Goal: Transaction & Acquisition: Purchase product/service

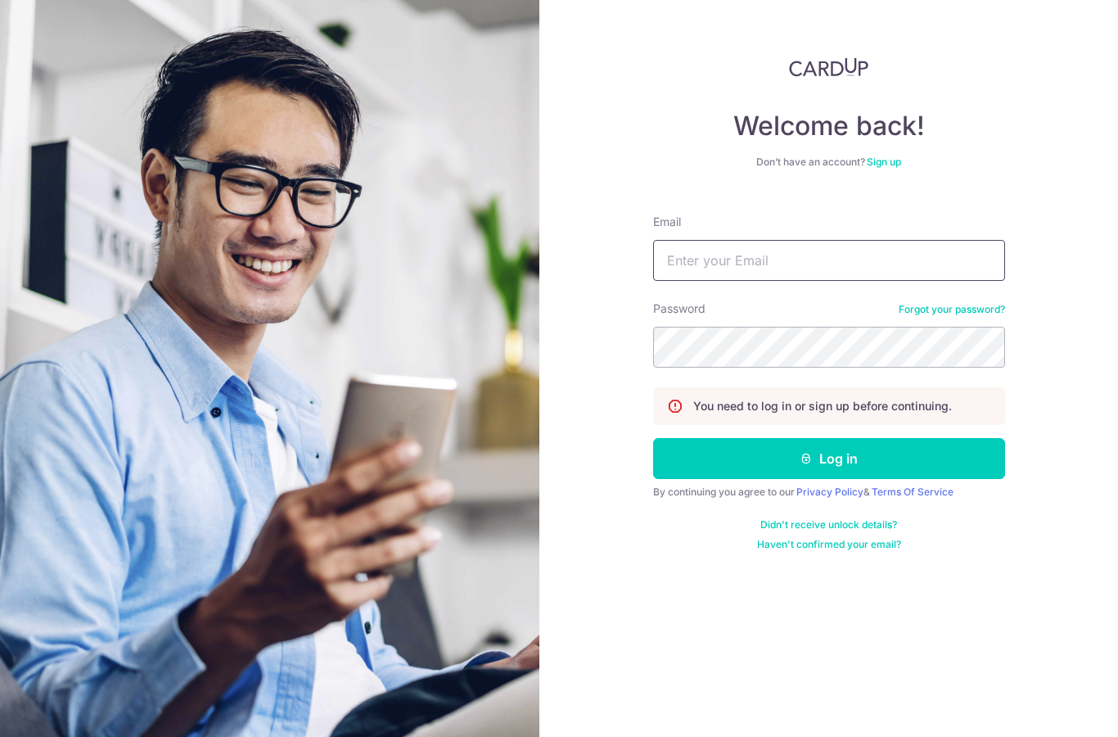
click at [799, 240] on input "Email" at bounding box center [829, 260] width 352 height 41
type input "Mand"
click at [854, 438] on button "Log in" at bounding box center [829, 458] width 352 height 41
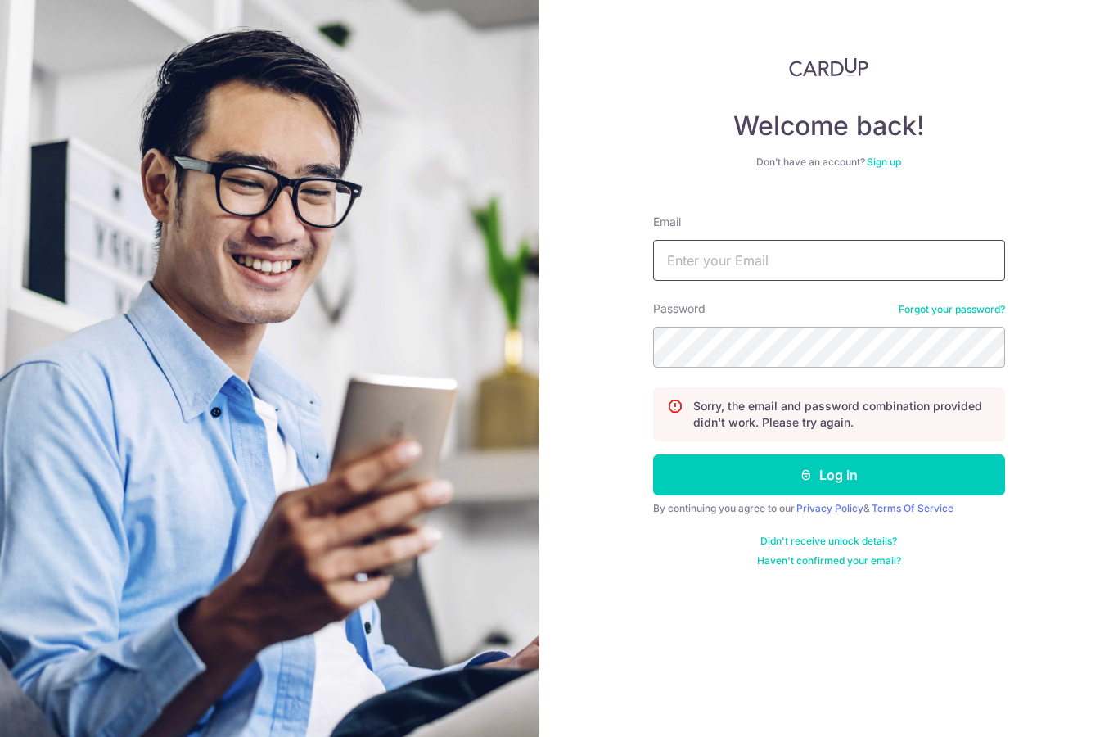
click at [795, 255] on input "Email" at bounding box center [829, 260] width 352 height 41
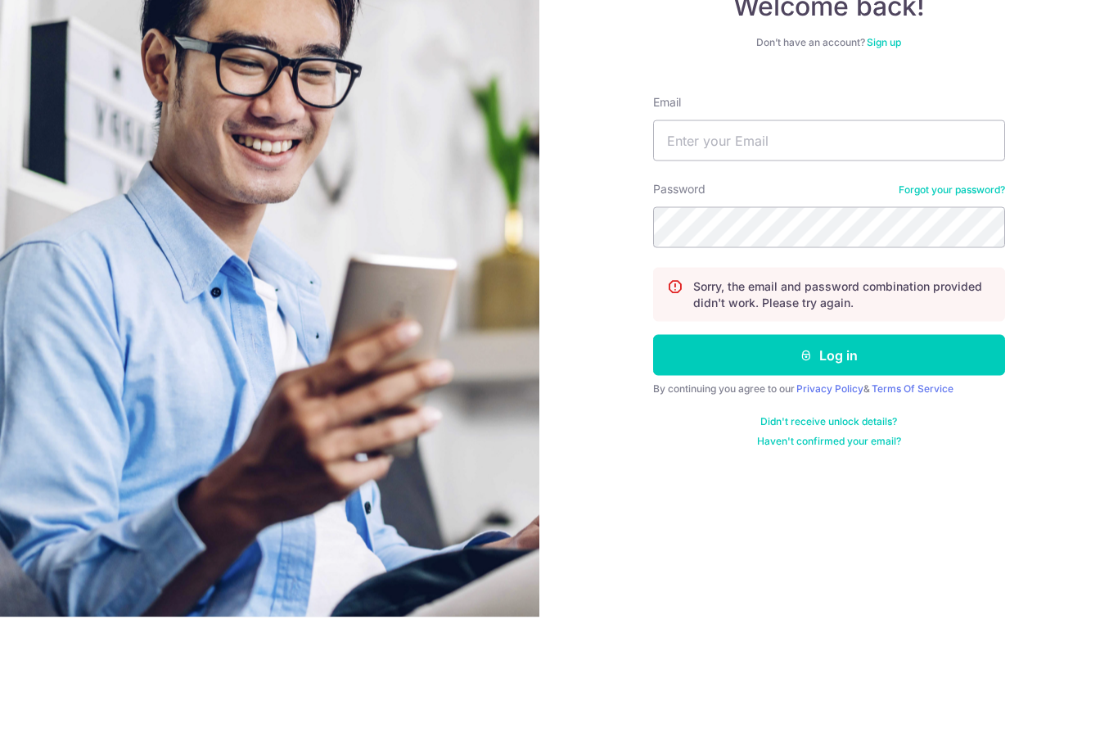
scroll to position [65, 0]
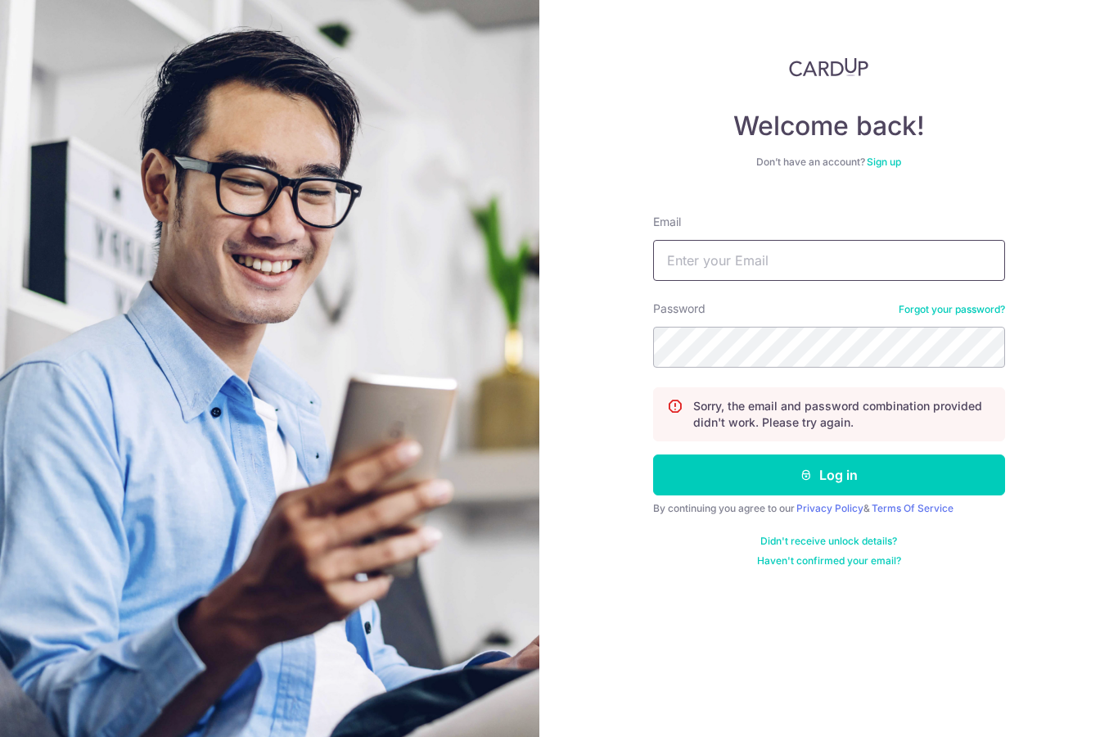
click at [915, 240] on input "Email" at bounding box center [829, 260] width 352 height 41
type input "Mandychin76@gmail.com"
click at [1080, 193] on div "Welcome back! Don’t have an account? Sign up Email Mandychin76@gmail.com Passwo…" at bounding box center [828, 368] width 579 height 737
click at [817, 454] on button "Log in" at bounding box center [829, 474] width 352 height 41
click at [804, 259] on input "Email" at bounding box center [829, 260] width 352 height 41
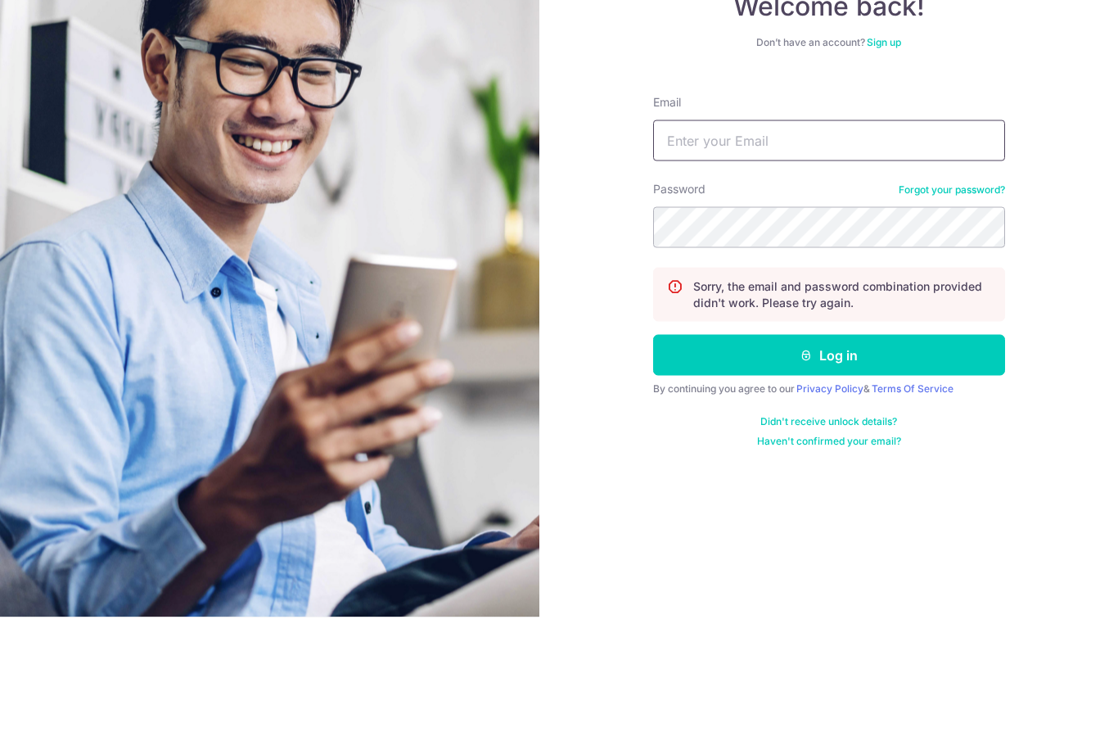
scroll to position [65, 0]
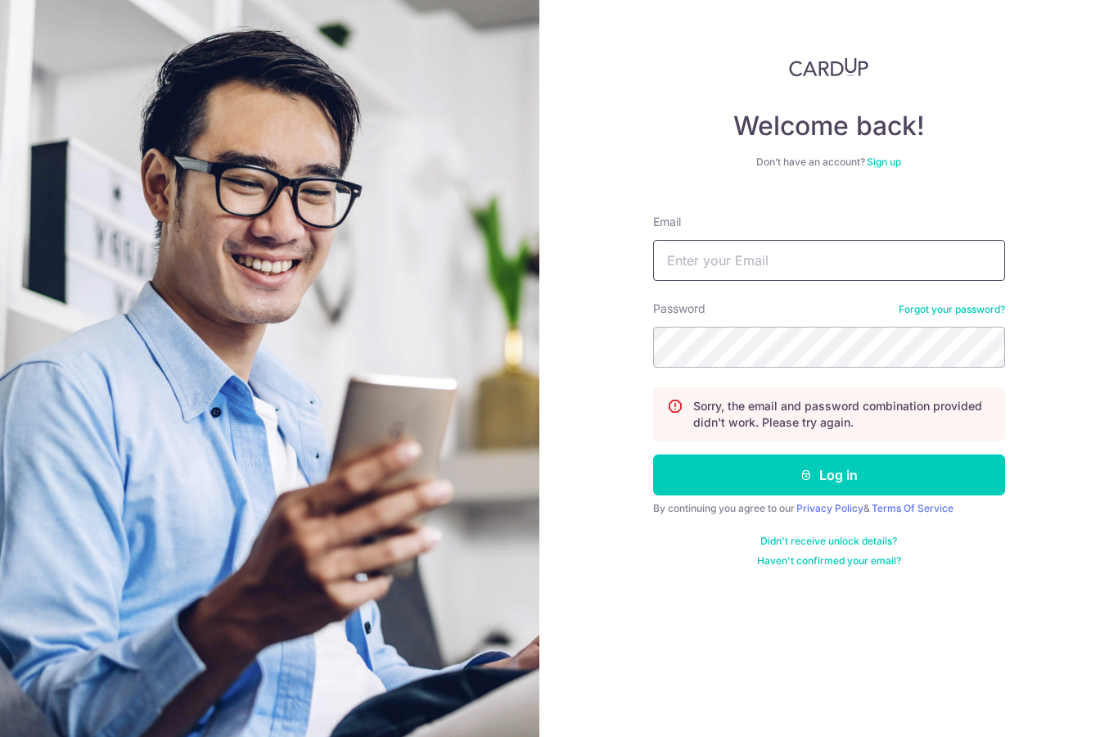
type input "mandychin76@gmail.com"
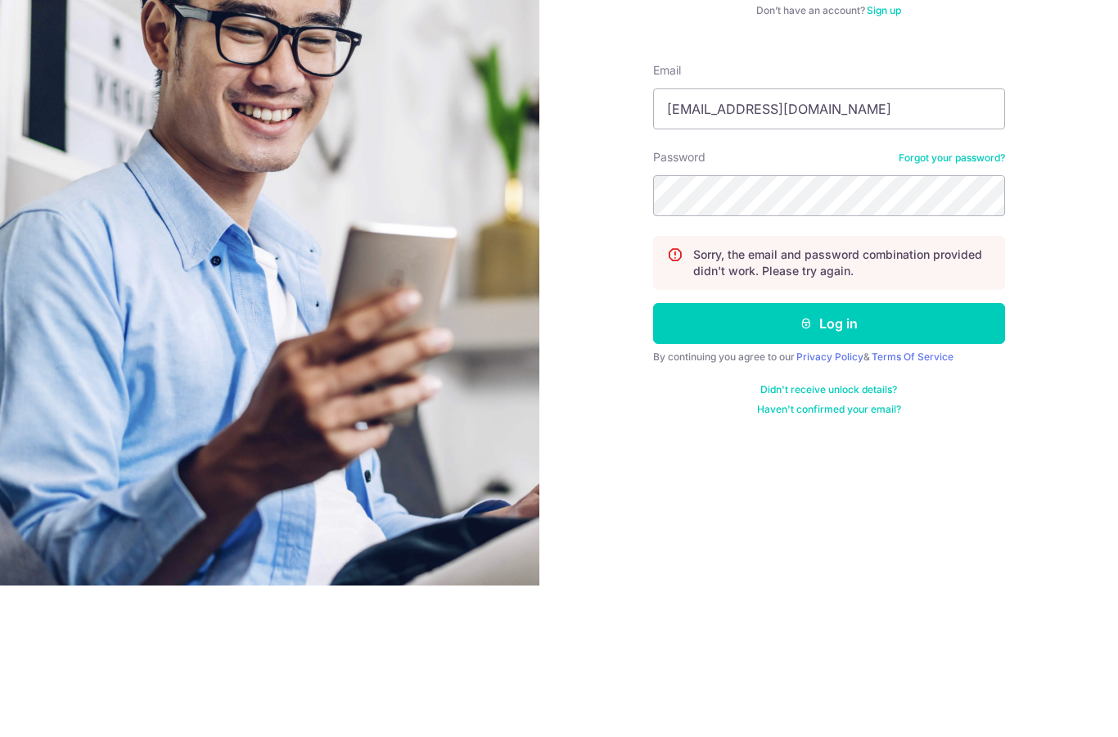
click at [849, 454] on button "Log in" at bounding box center [829, 474] width 352 height 41
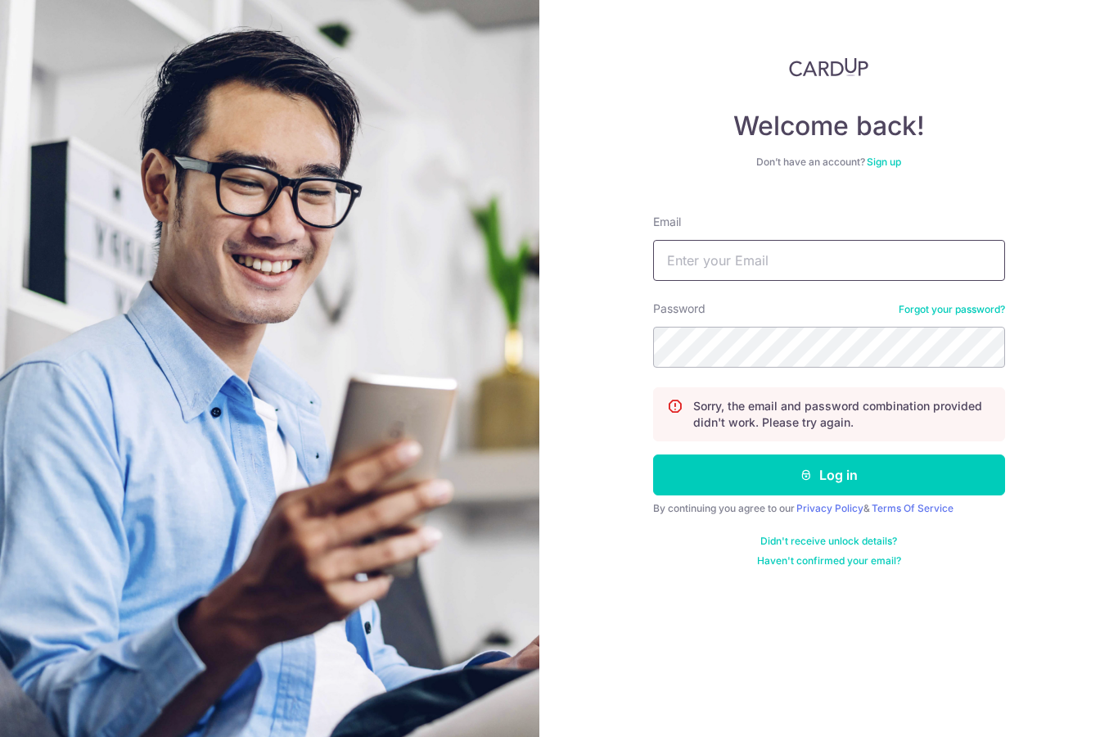
click at [830, 260] on input "Email" at bounding box center [829, 260] width 352 height 41
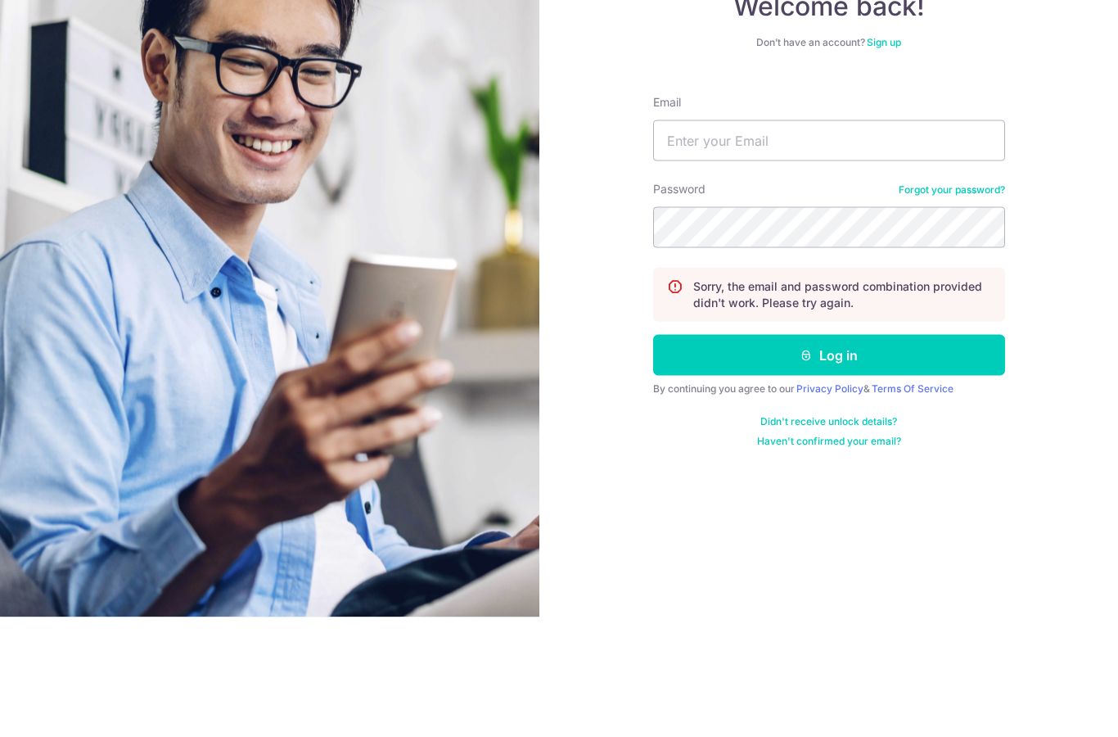
scroll to position [65, 0]
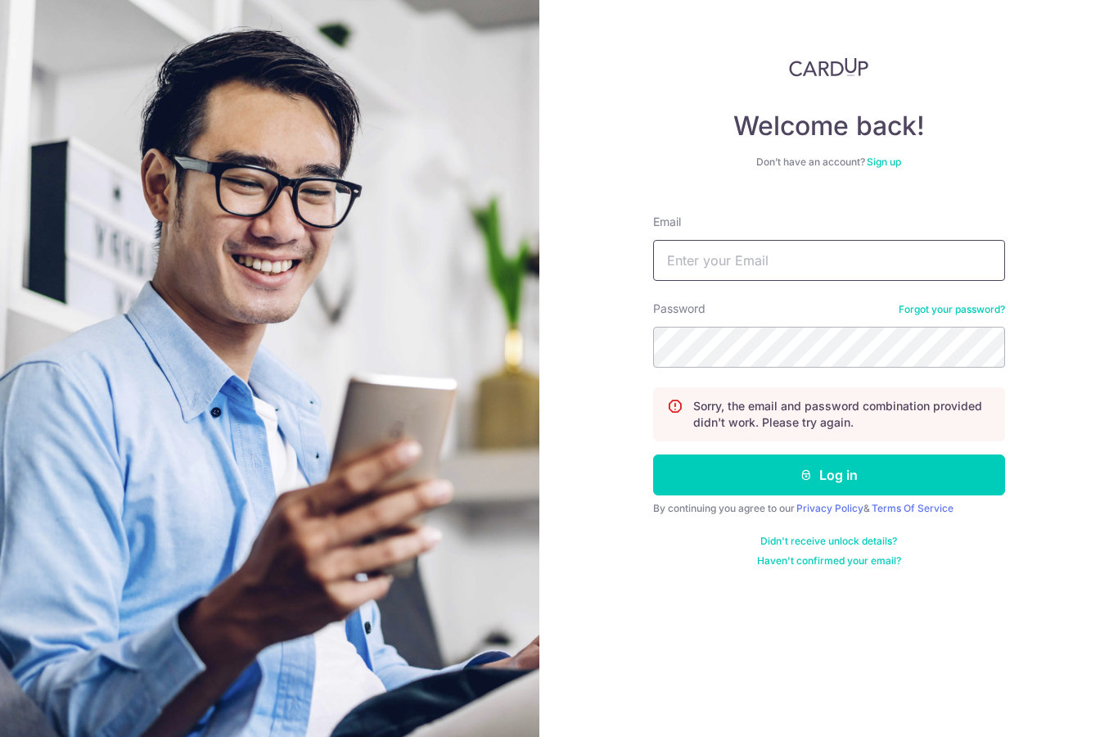
type input "[EMAIL_ADDRESS][DOMAIN_NAME]"
click at [1086, 228] on div "Welcome back! Don’t have an account? Sign up Email [EMAIL_ADDRESS][DOMAIN_NAME]…" at bounding box center [828, 368] width 579 height 737
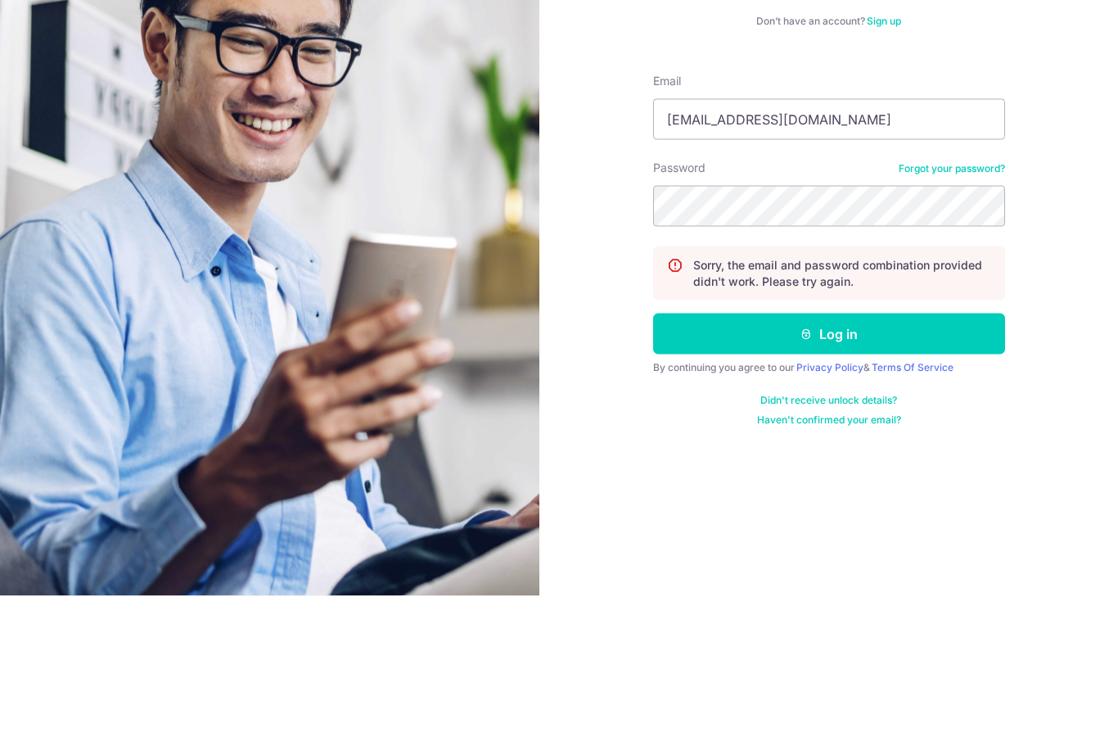
click at [863, 454] on button "Log in" at bounding box center [829, 474] width 352 height 41
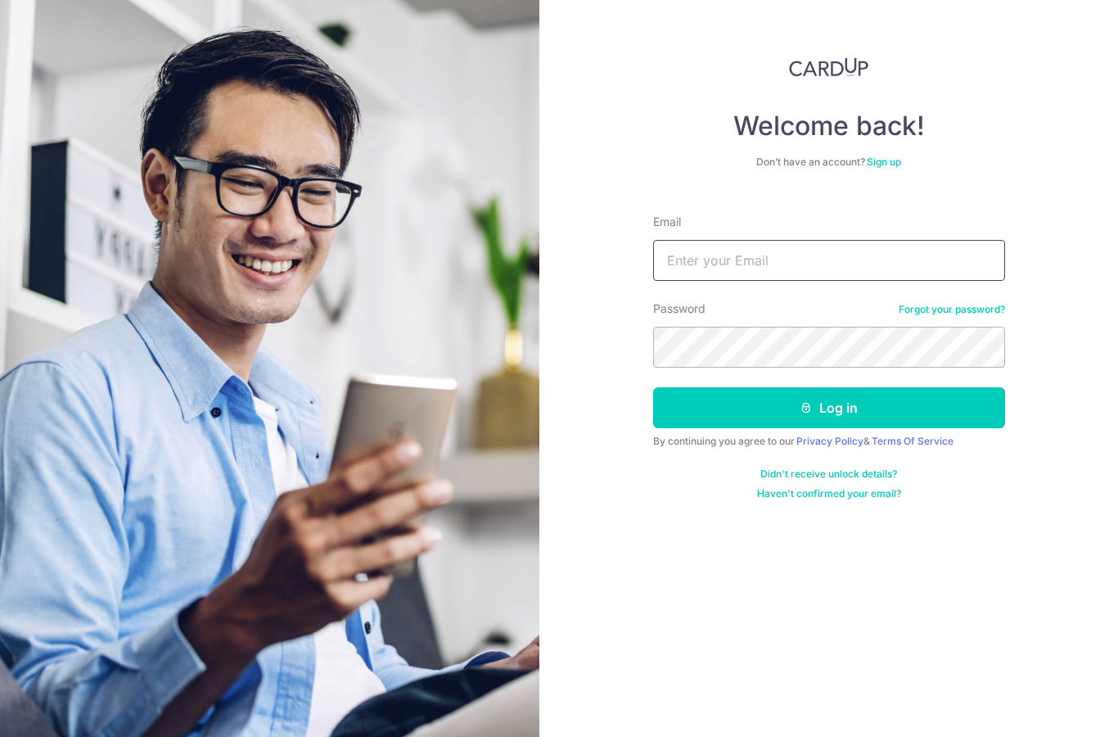
click at [767, 266] on input "Email" at bounding box center [829, 260] width 352 height 41
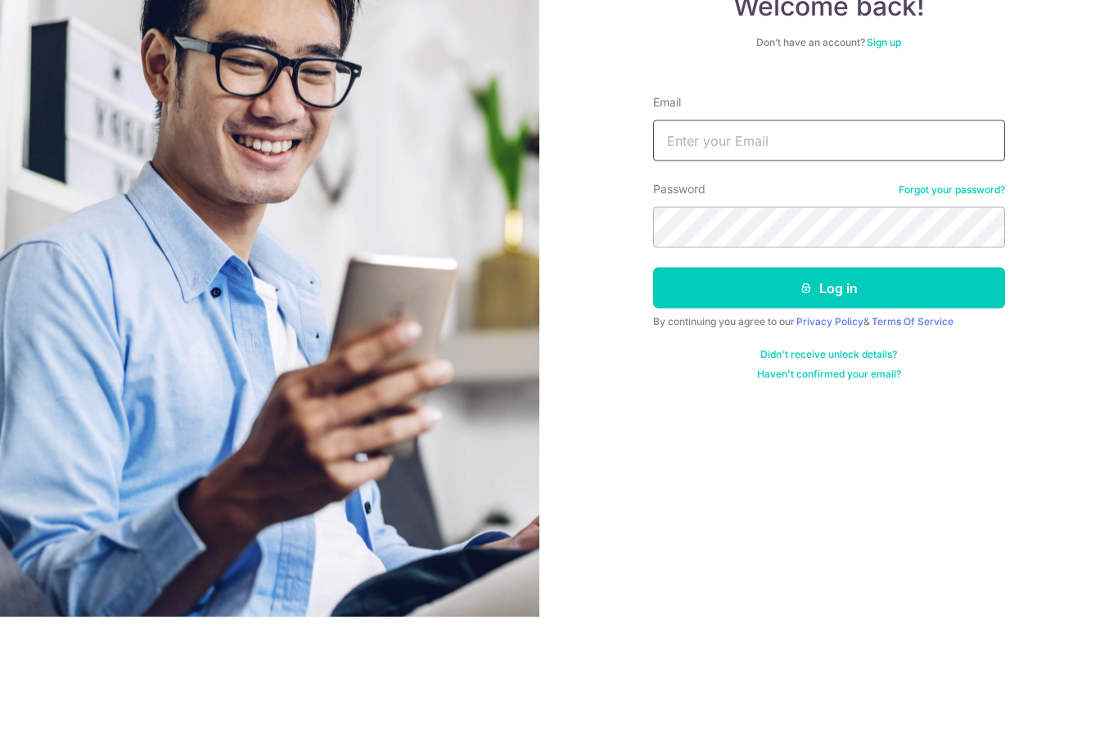
scroll to position [65, 0]
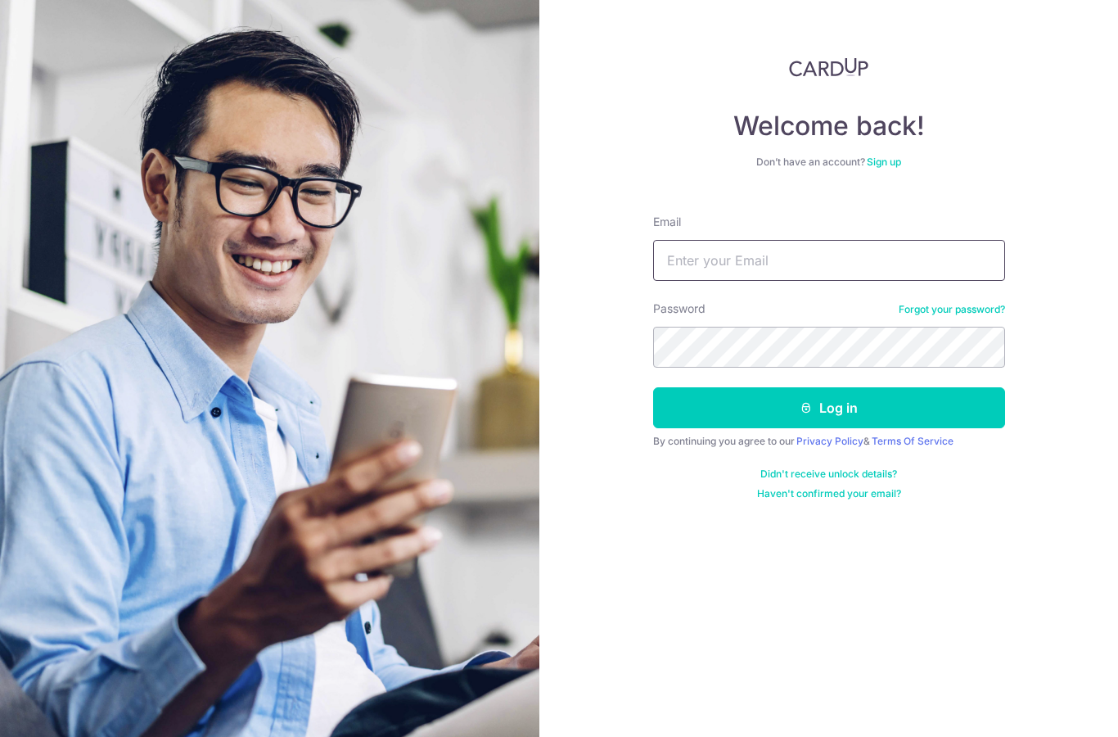
type input "Mandychin76@gmail.com"
click at [1088, 162] on div "Welcome back! Don’t have an account? Sign up Email Mandychin76@gmail.com Passwo…" at bounding box center [828, 368] width 579 height 737
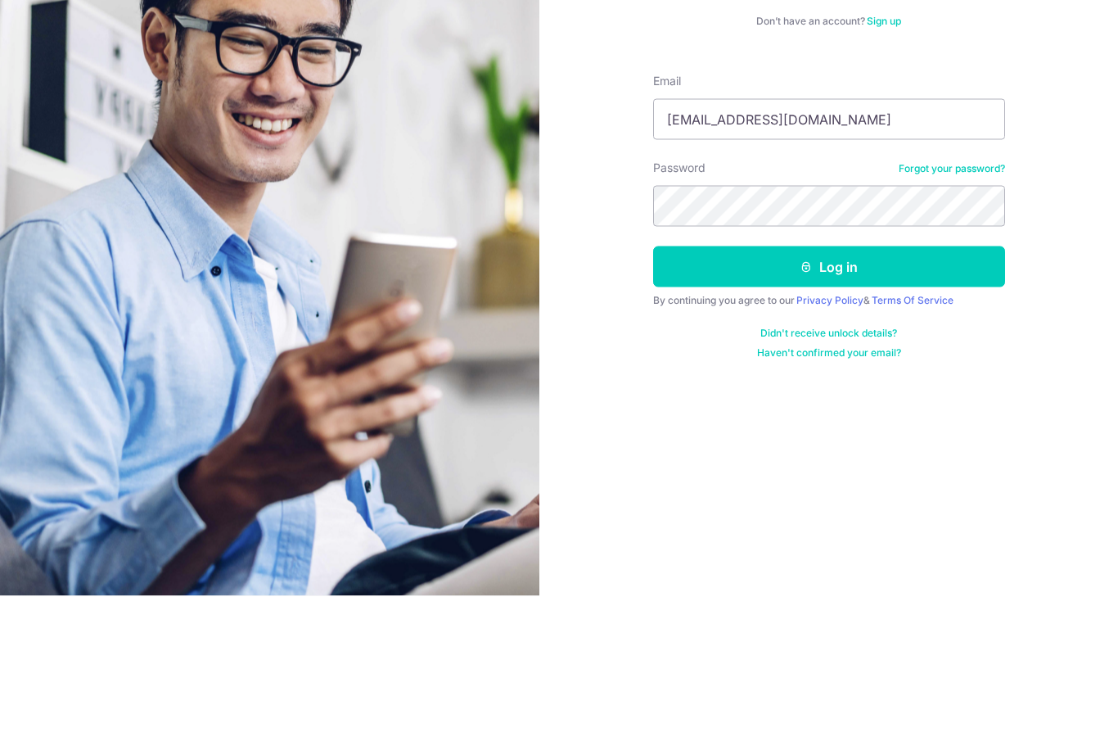
click at [834, 387] on button "Log in" at bounding box center [829, 407] width 352 height 41
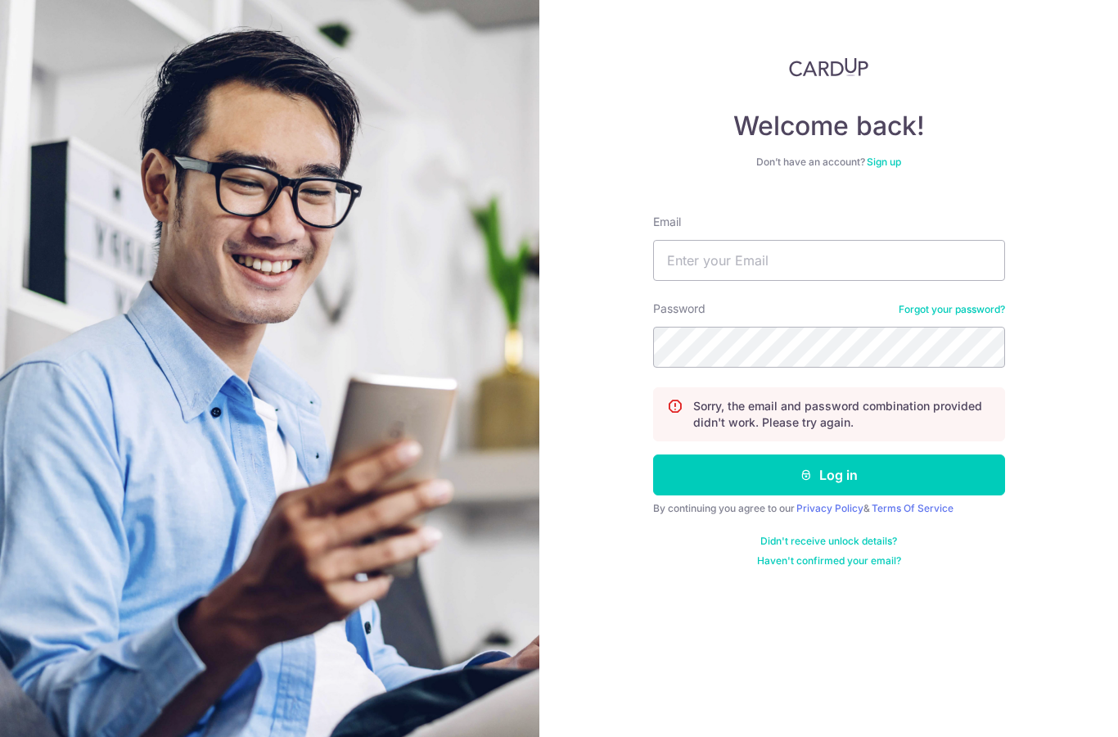
click at [950, 306] on link "Forgot your password?" at bounding box center [952, 309] width 106 height 13
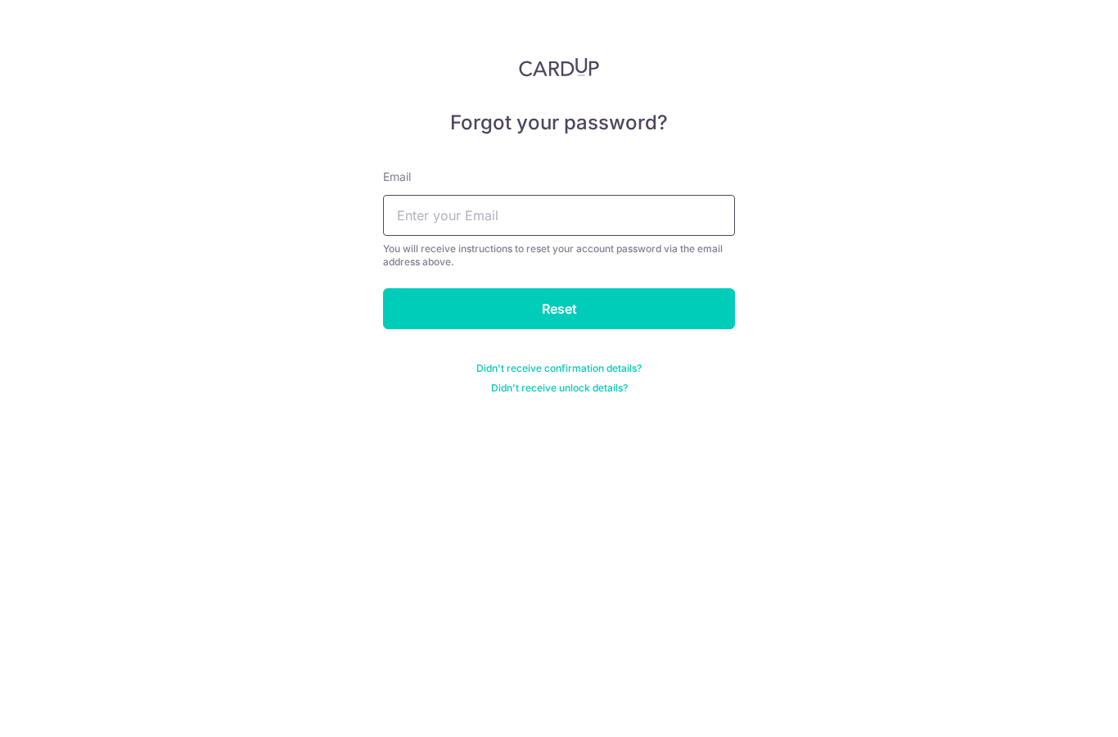
click at [532, 227] on input "text" at bounding box center [559, 215] width 352 height 41
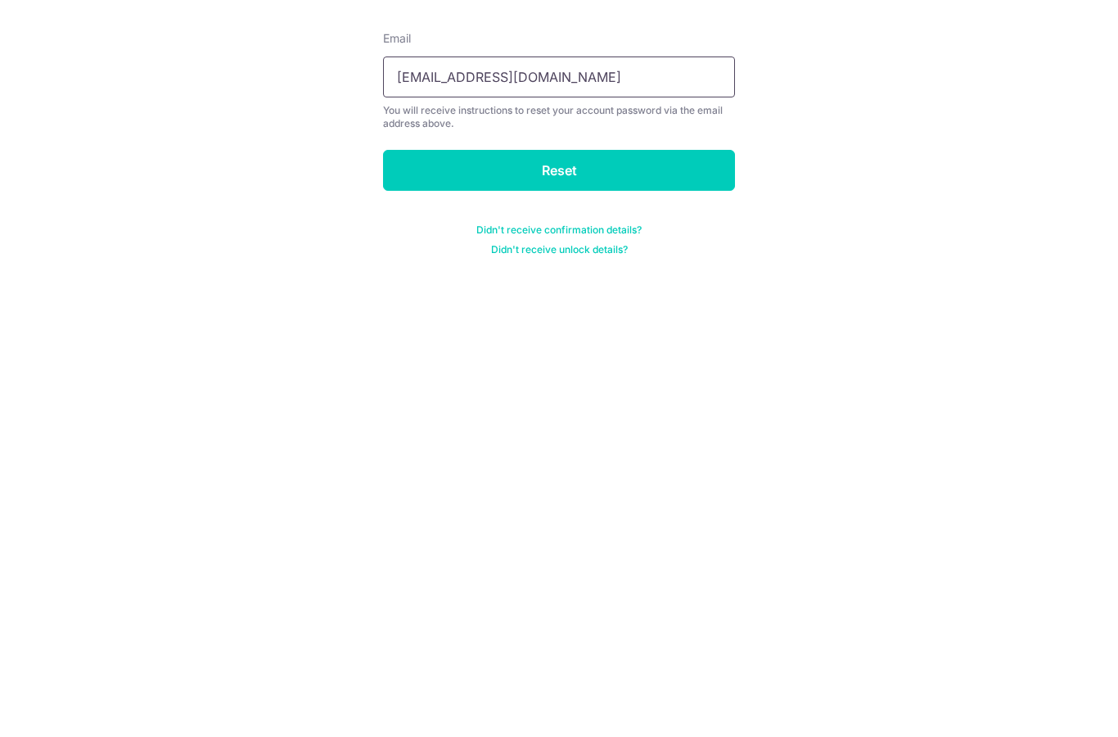
type input "Mandychin76@gmail.com"
click at [628, 288] on input "Reset" at bounding box center [559, 308] width 352 height 41
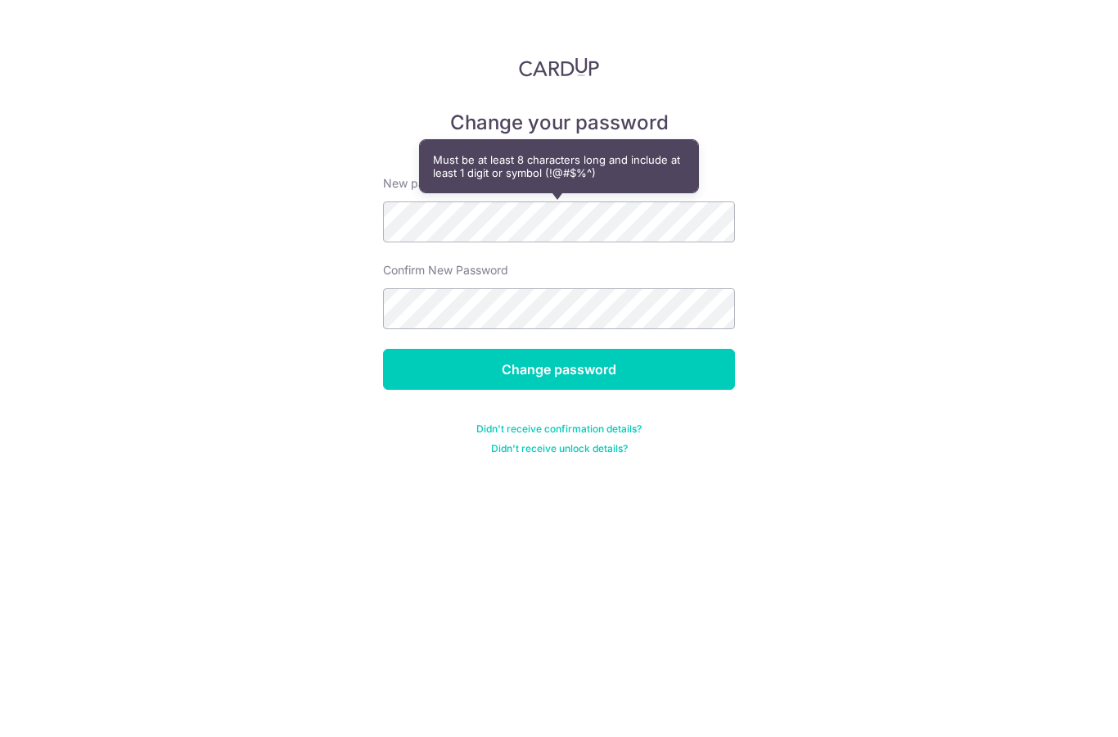
click at [598, 371] on input "Change password" at bounding box center [559, 369] width 352 height 41
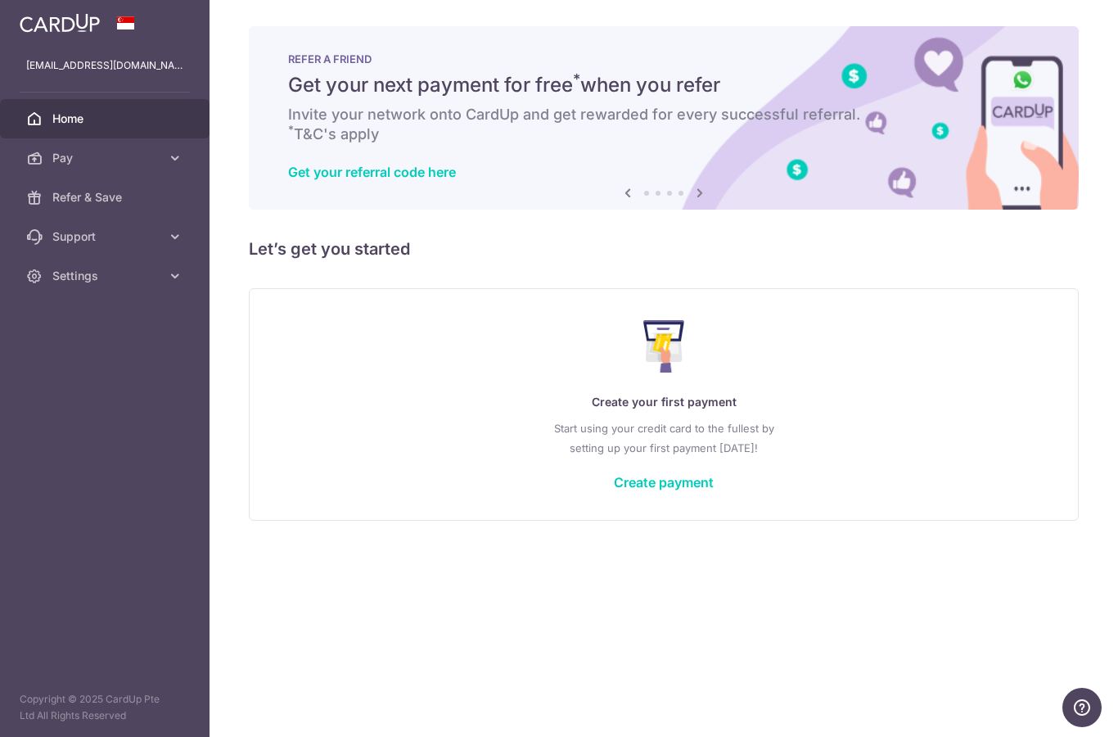
click at [614, 490] on link "Create payment" at bounding box center [664, 482] width 100 height 16
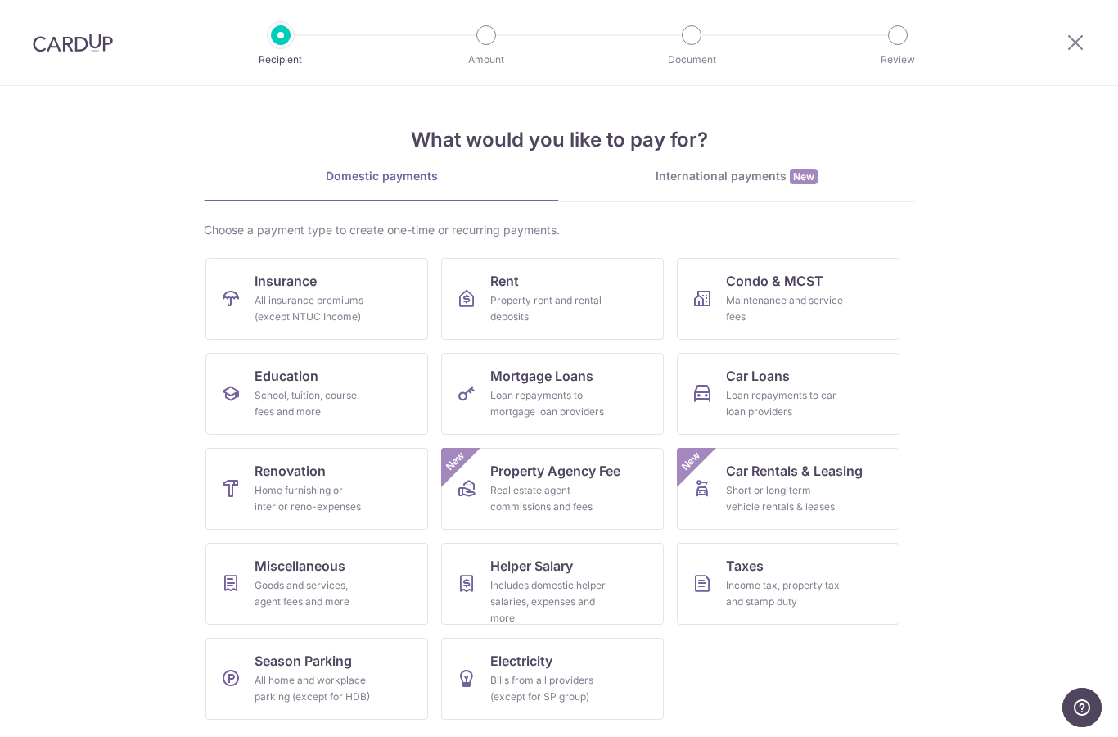
click at [573, 293] on div "Property rent and rental deposits" at bounding box center [549, 308] width 118 height 33
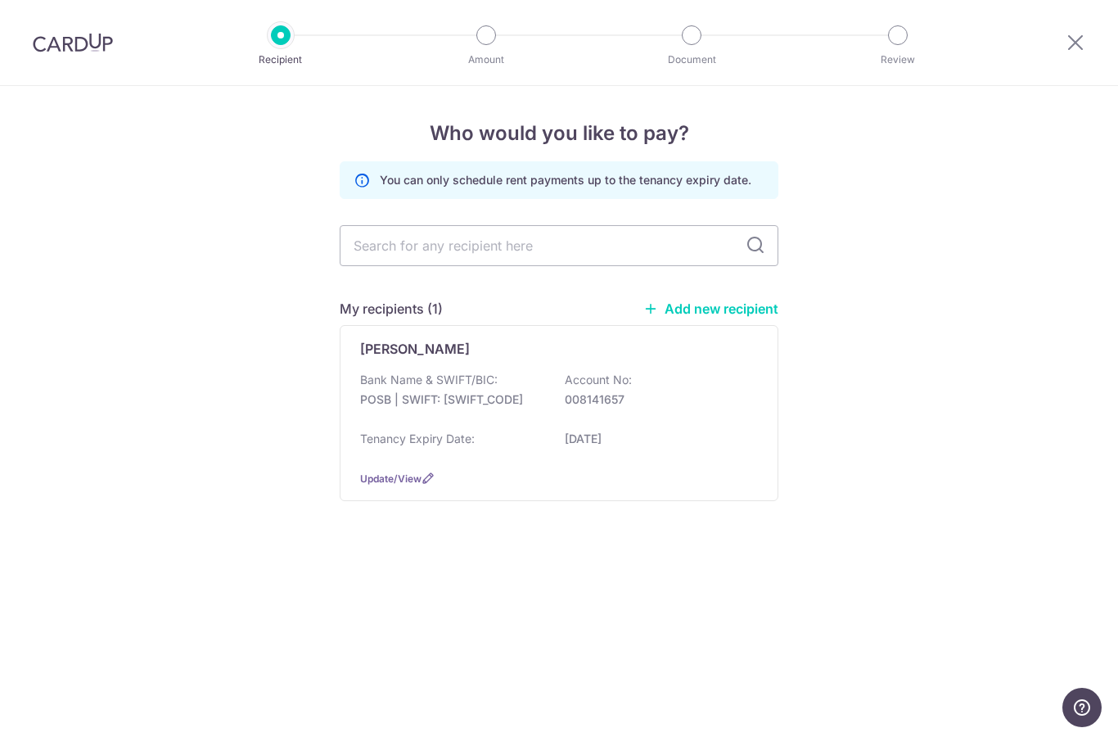
click at [676, 446] on div "Tenancy Expiry Date: [DATE]" at bounding box center [559, 443] width 398 height 26
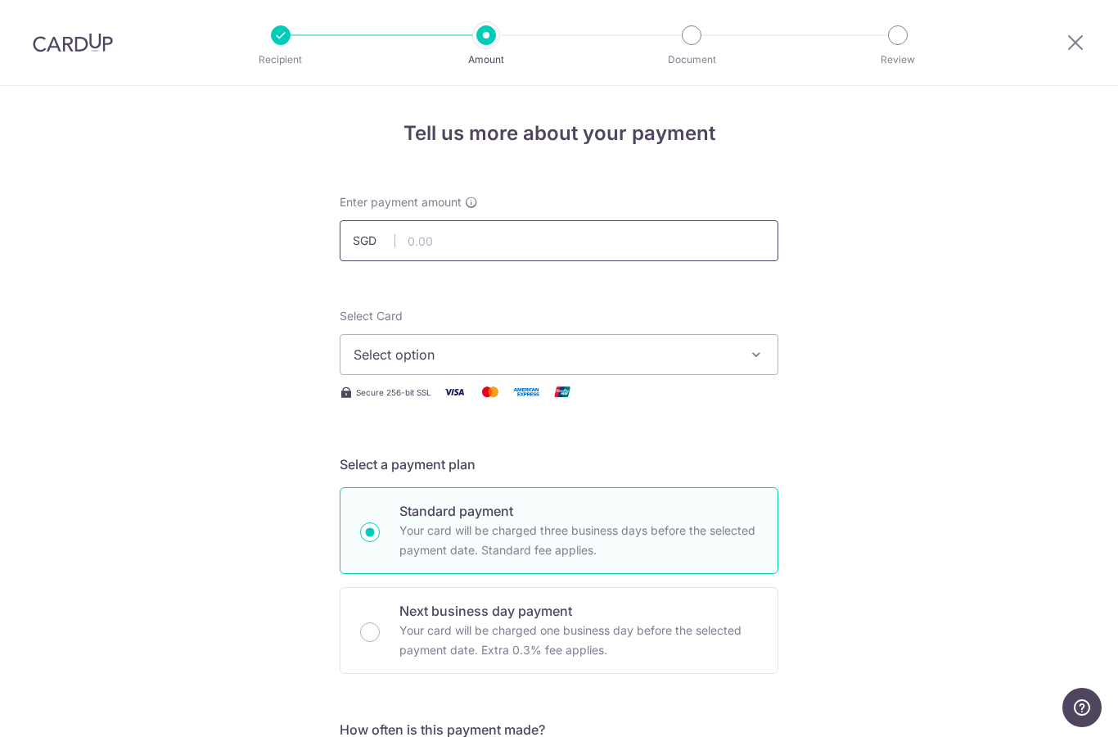
click at [504, 247] on input "text" at bounding box center [559, 240] width 439 height 41
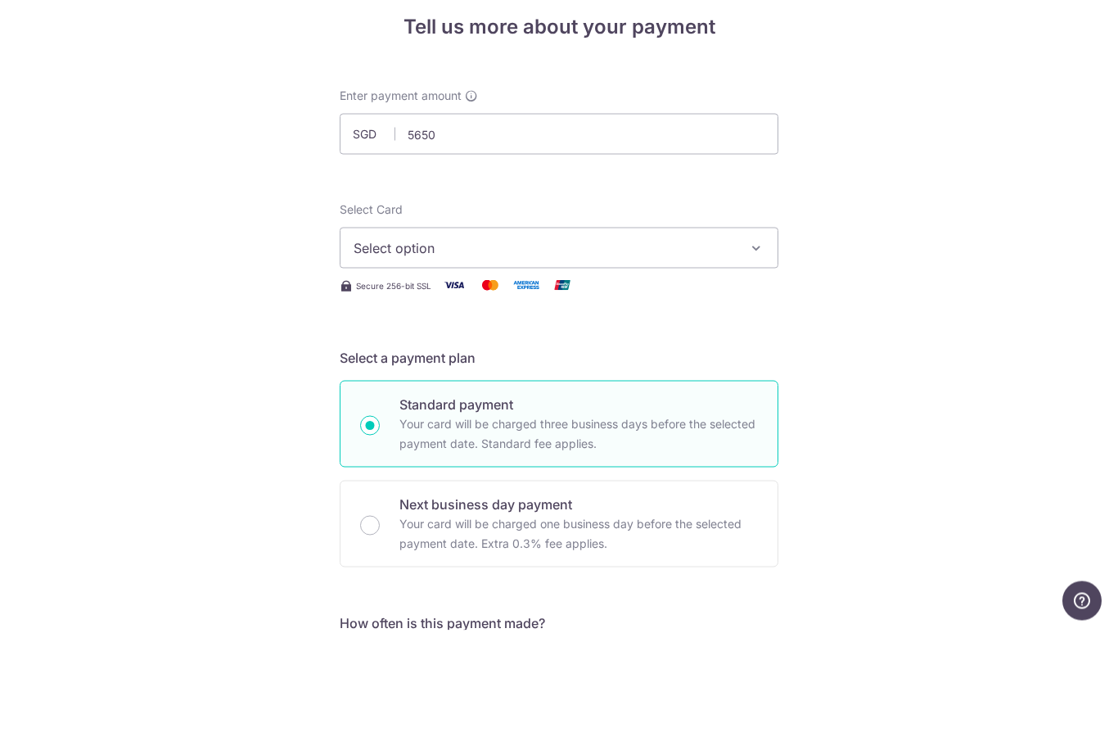
click at [486, 334] on button "Select option" at bounding box center [559, 354] width 439 height 41
type input "5,650.00"
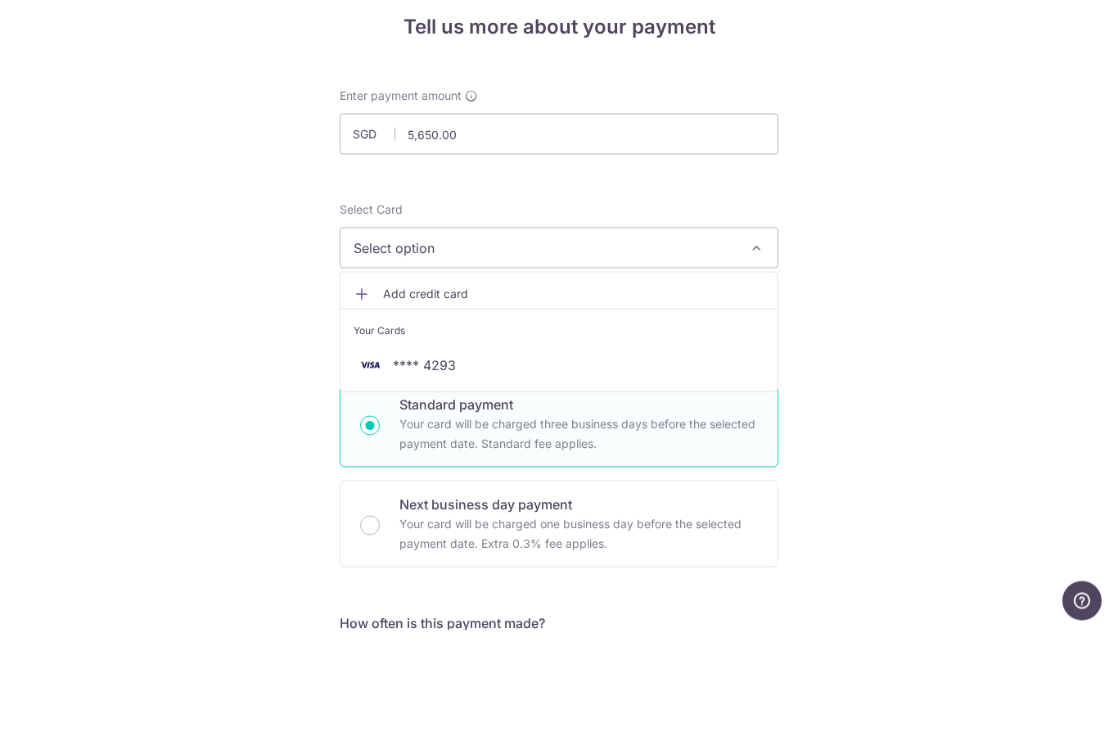
scroll to position [65, 0]
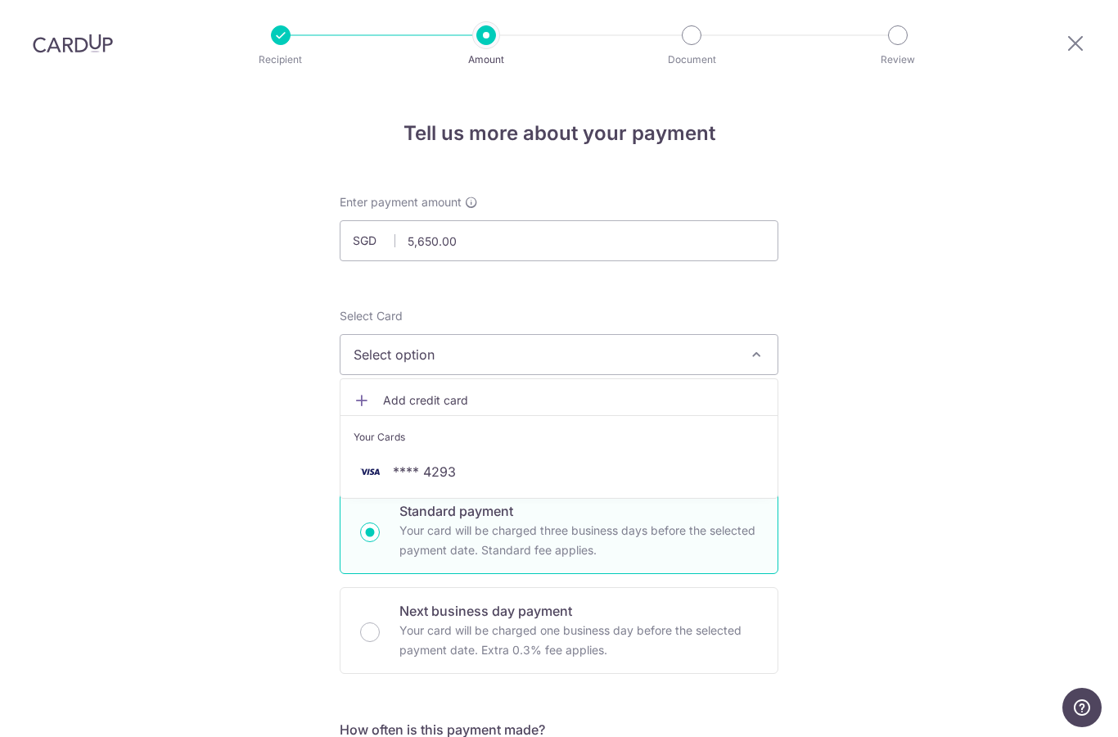
click at [451, 462] on span "**** 4293" at bounding box center [424, 472] width 63 height 20
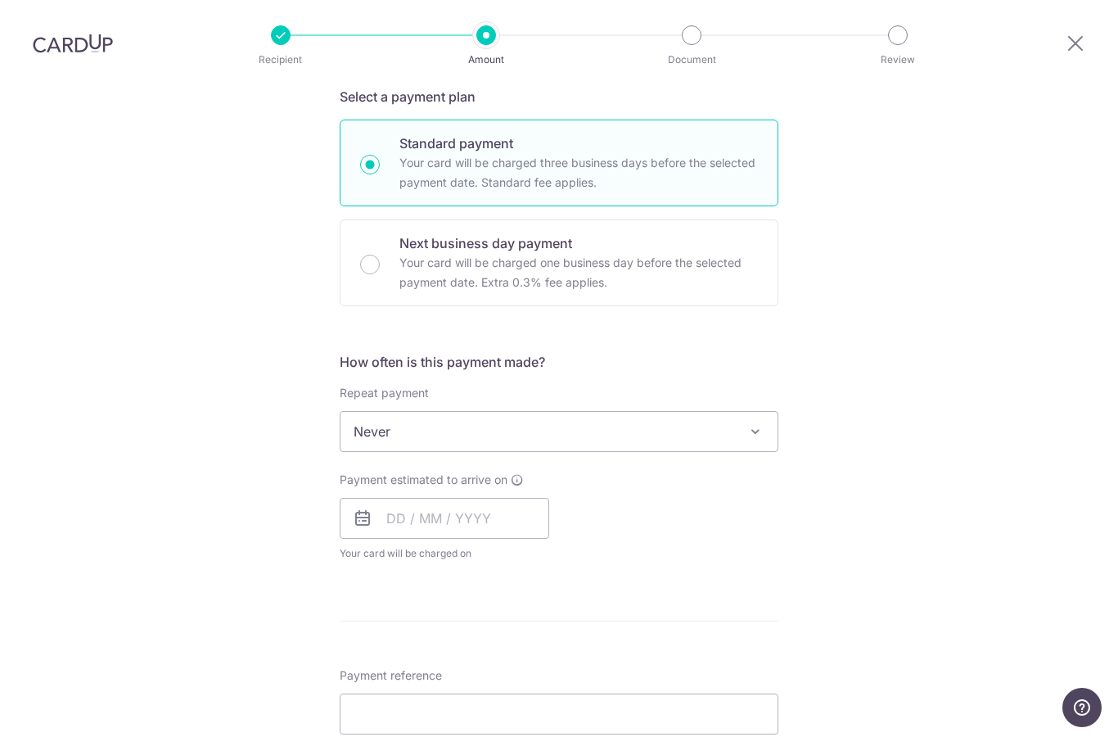
scroll to position [373, 0]
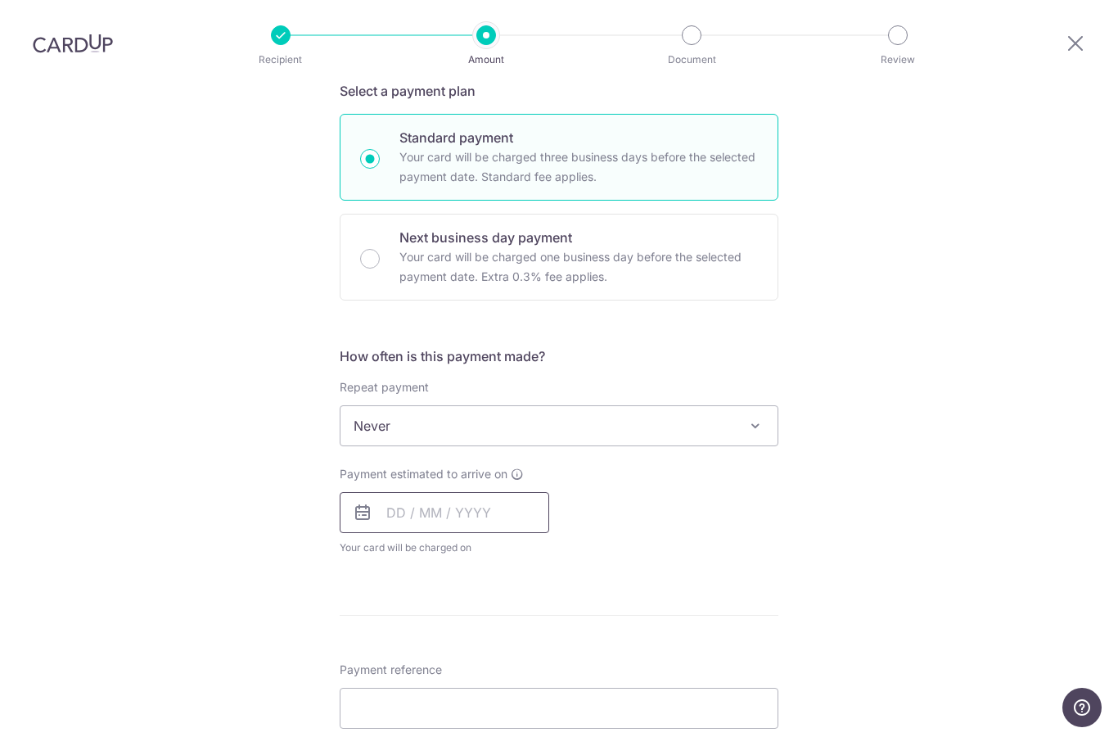
click at [502, 492] on input "text" at bounding box center [444, 512] width 209 height 41
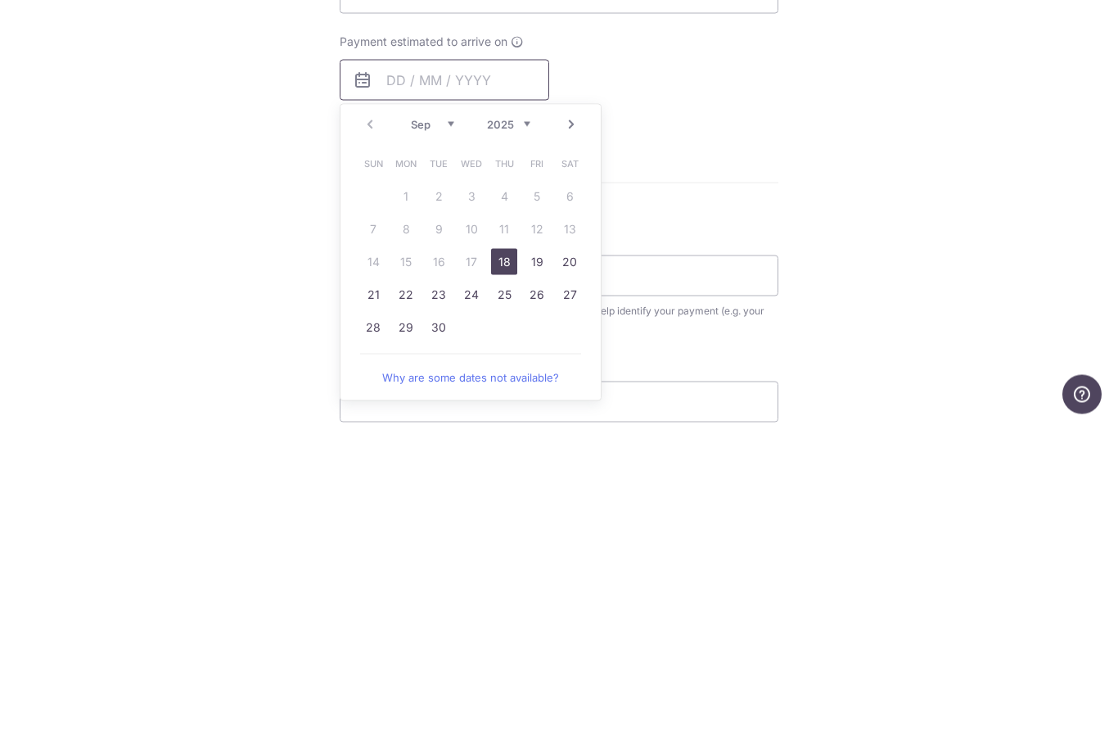
scroll to position [498, 0]
click at [503, 556] on link "18" at bounding box center [504, 569] width 26 height 26
type input "18/09/2025"
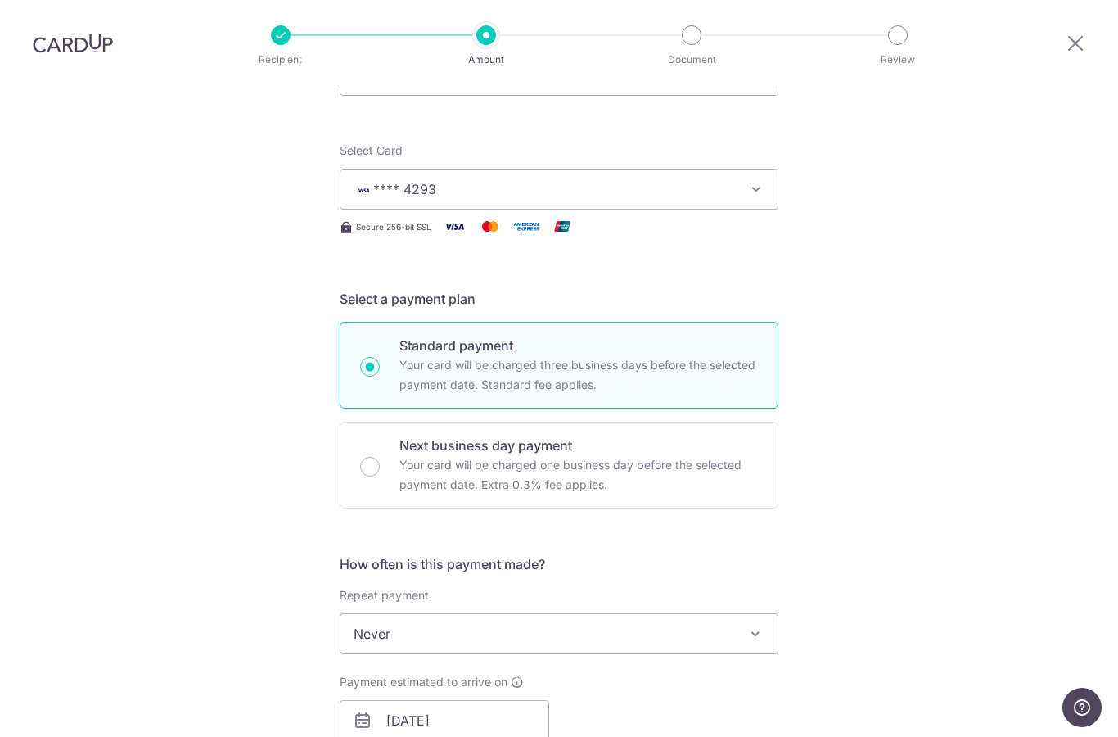
scroll to position [126, 0]
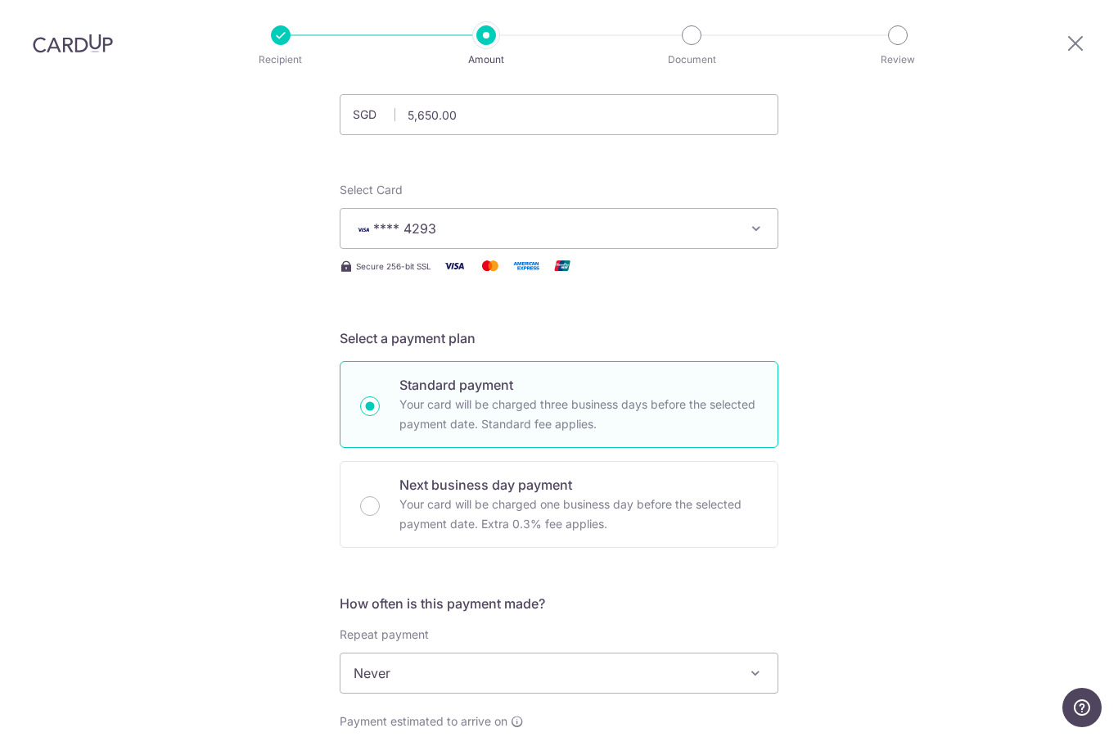
click at [359, 461] on div "Next business day payment Your card will be charged one business day before the…" at bounding box center [559, 504] width 439 height 87
radio input "false"
radio input "true"
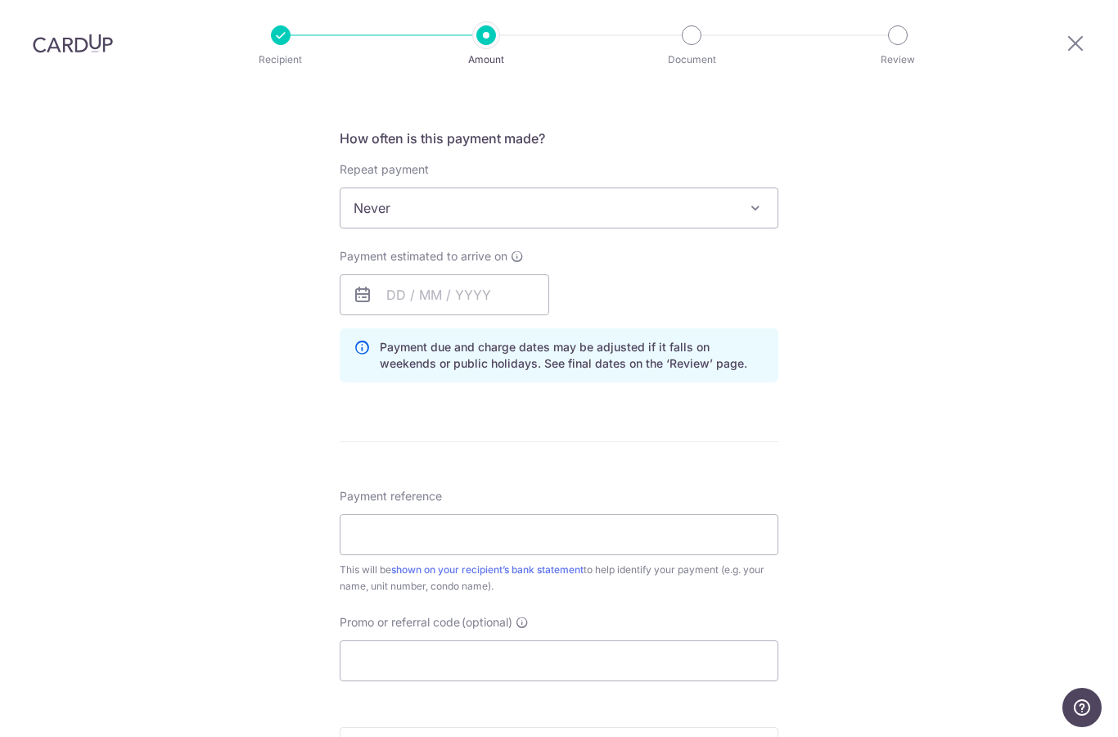
scroll to position [347, 0]
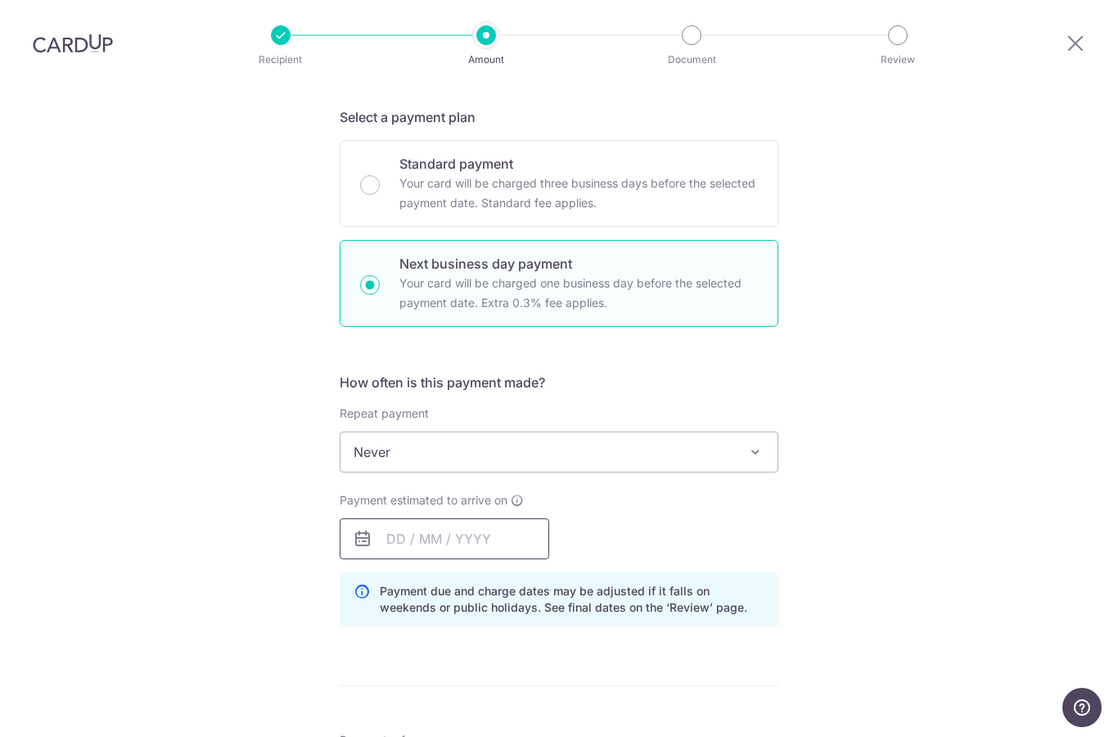
click at [483, 518] on input "text" at bounding box center [444, 538] width 209 height 41
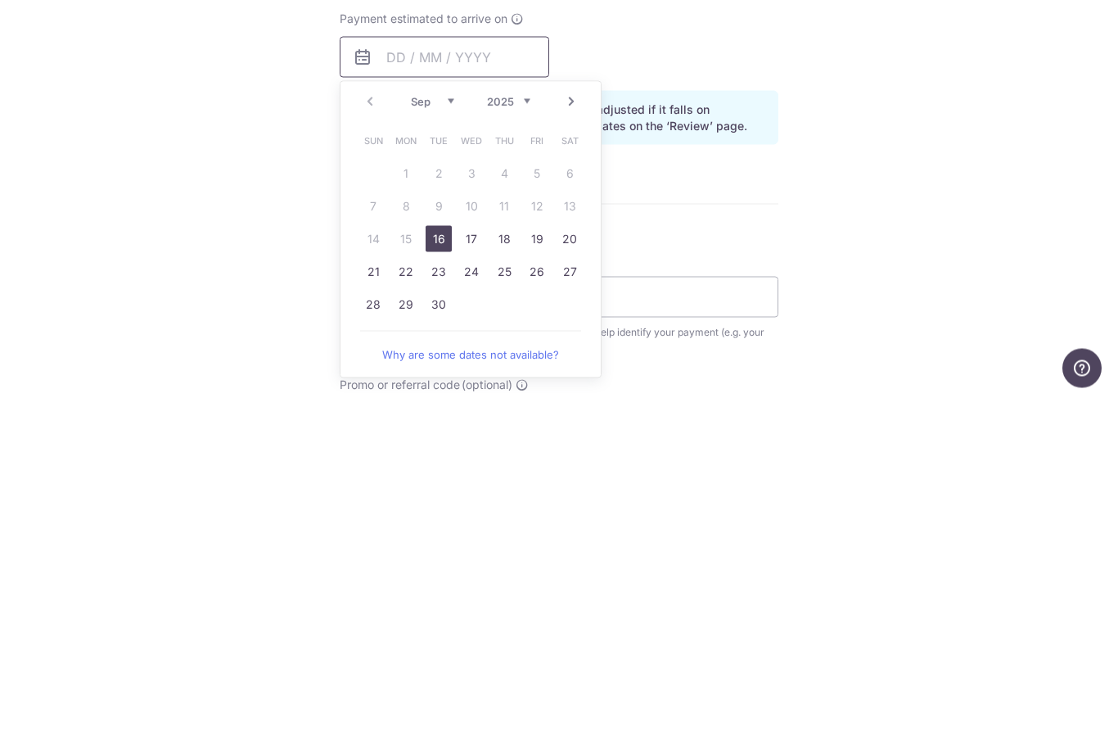
scroll to position [515, 0]
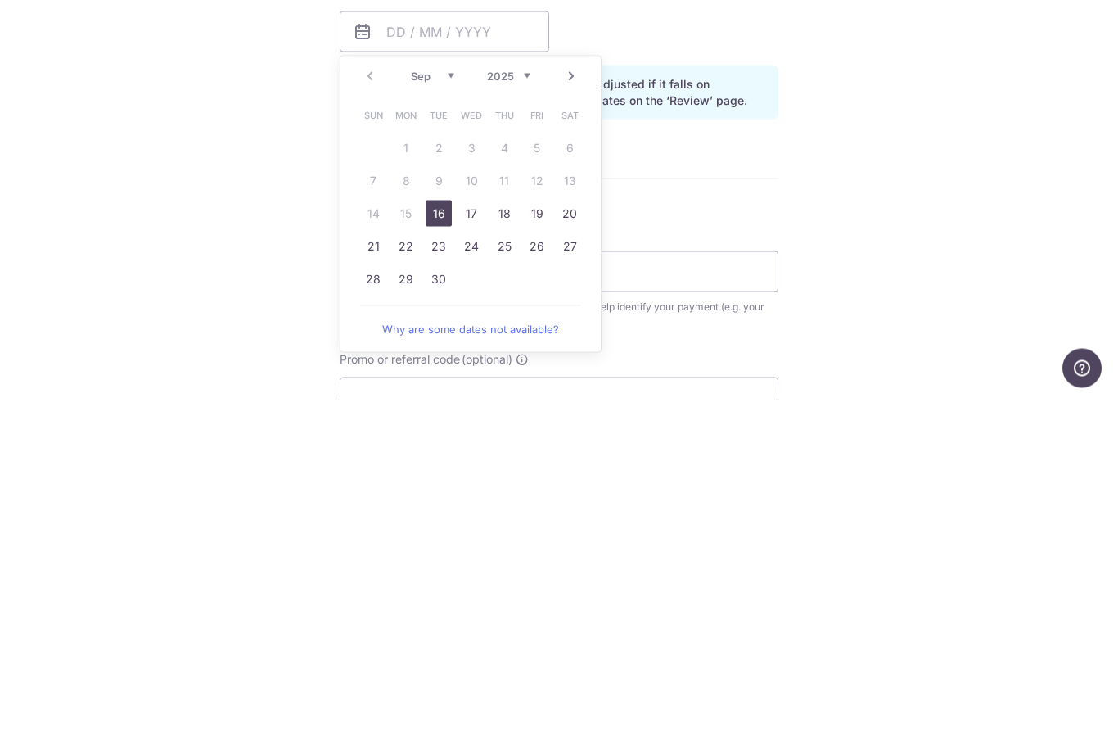
click at [442, 539] on link "16" at bounding box center [439, 552] width 26 height 26
type input "16/09/2025"
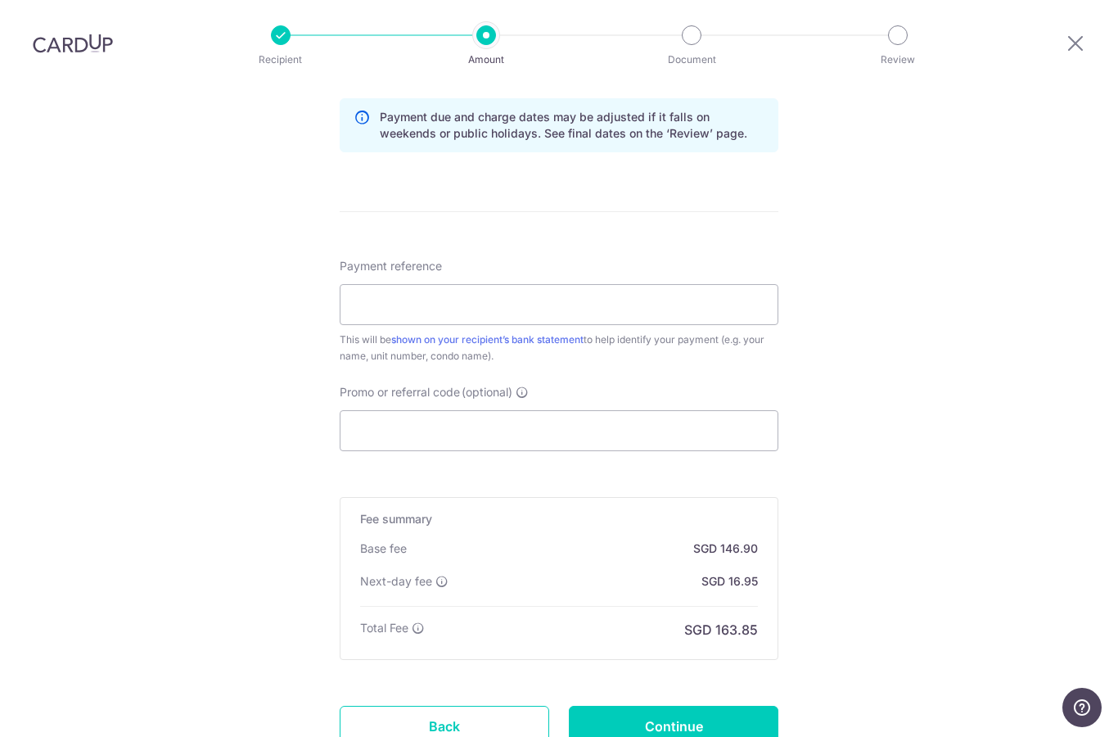
scroll to position [846, 0]
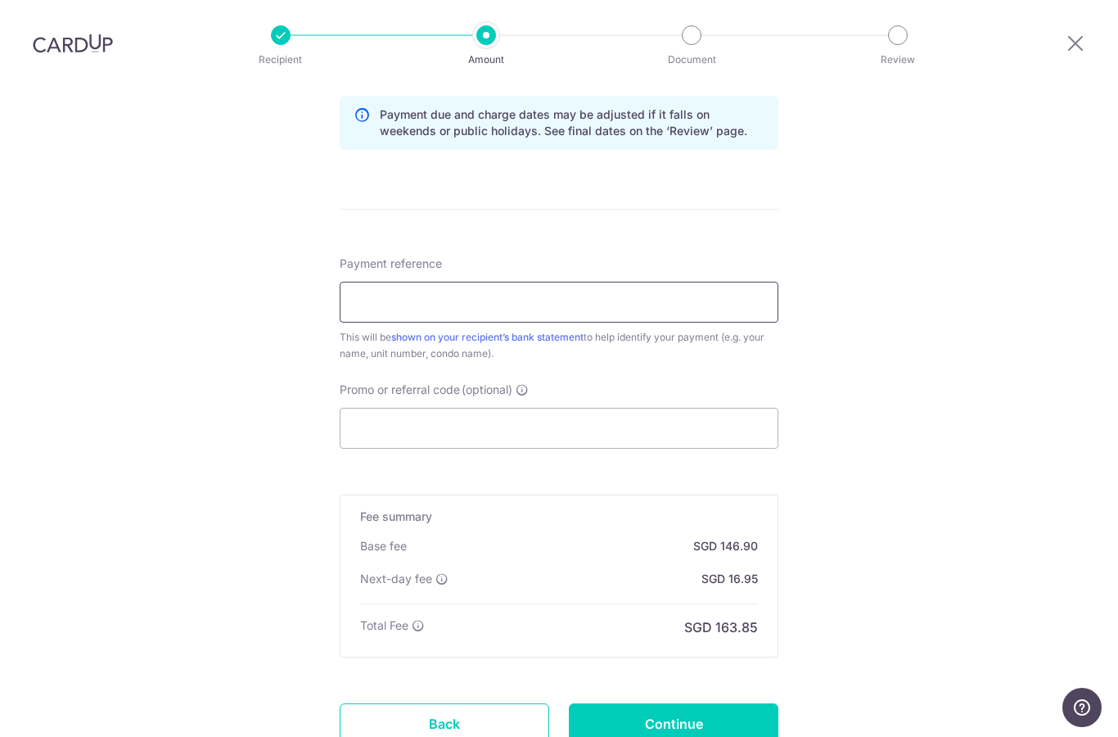
click at [432, 282] on input "Payment reference" at bounding box center [559, 302] width 439 height 41
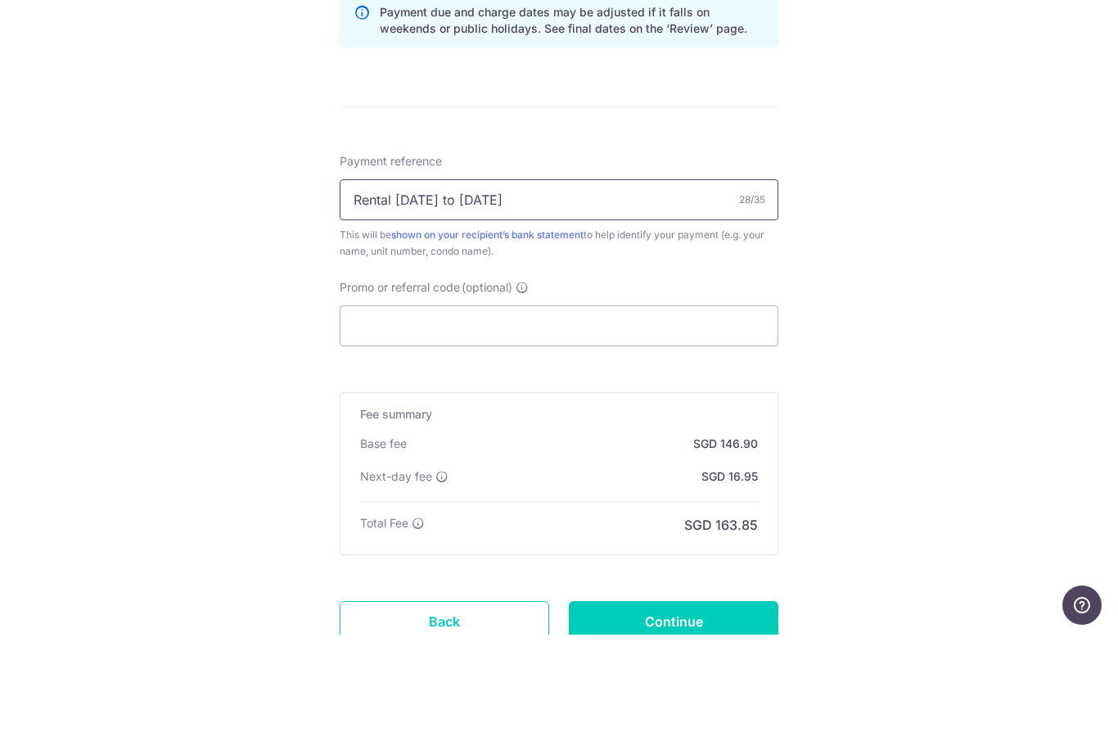
type input "Rental 15 sep to 15 oct 2025"
click at [912, 213] on div "Tell us more about your payment Enter payment amount SGD 5,650.00 5650.00 Selec…" at bounding box center [559, 53] width 1118 height 1627
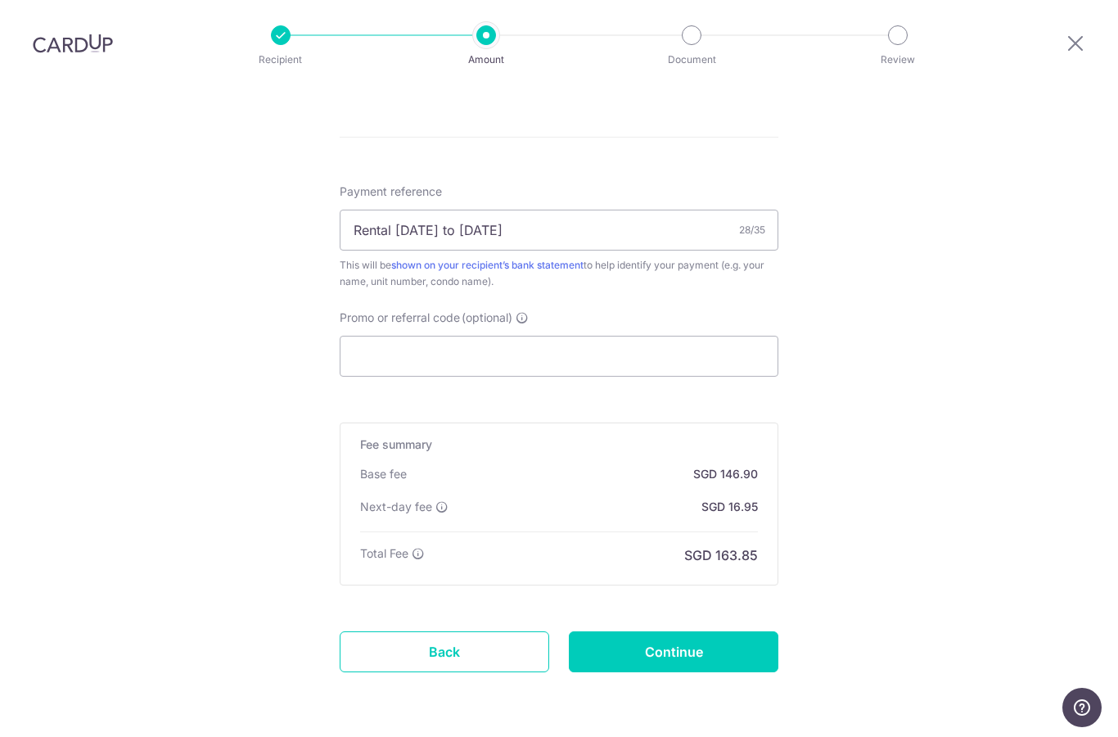
scroll to position [917, 0]
click at [491, 336] on input "Promo or referral code (optional)" at bounding box center [559, 356] width 439 height 41
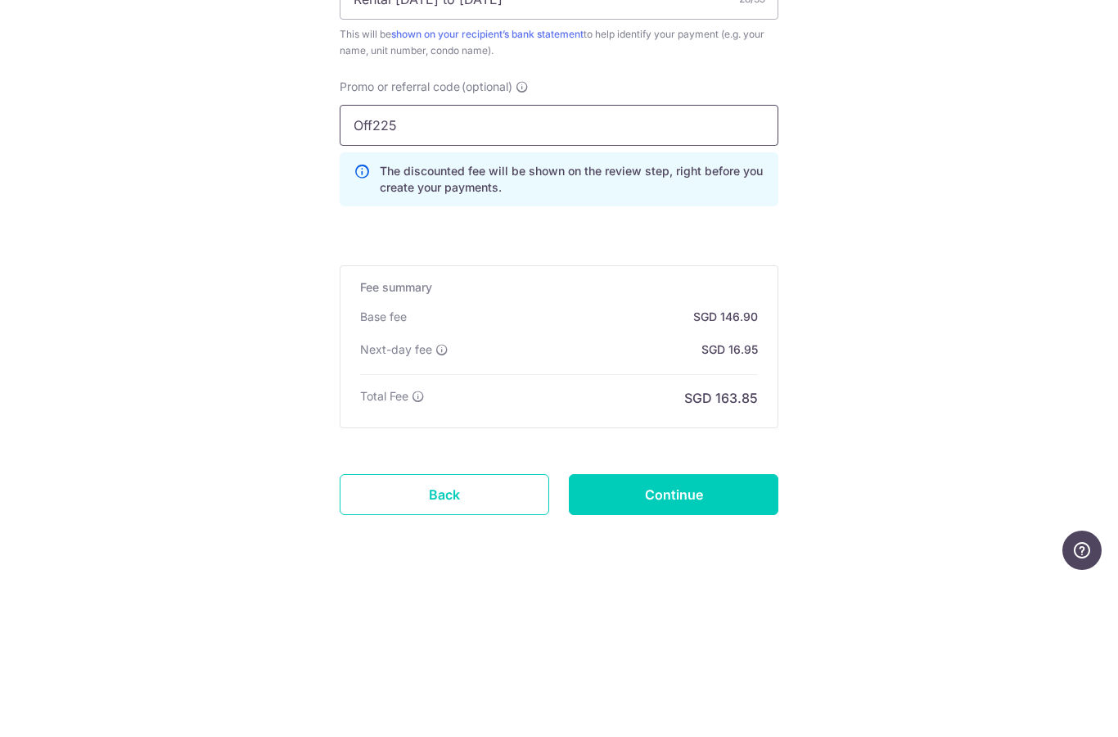
scroll to position [991, 0]
type input "Off225"
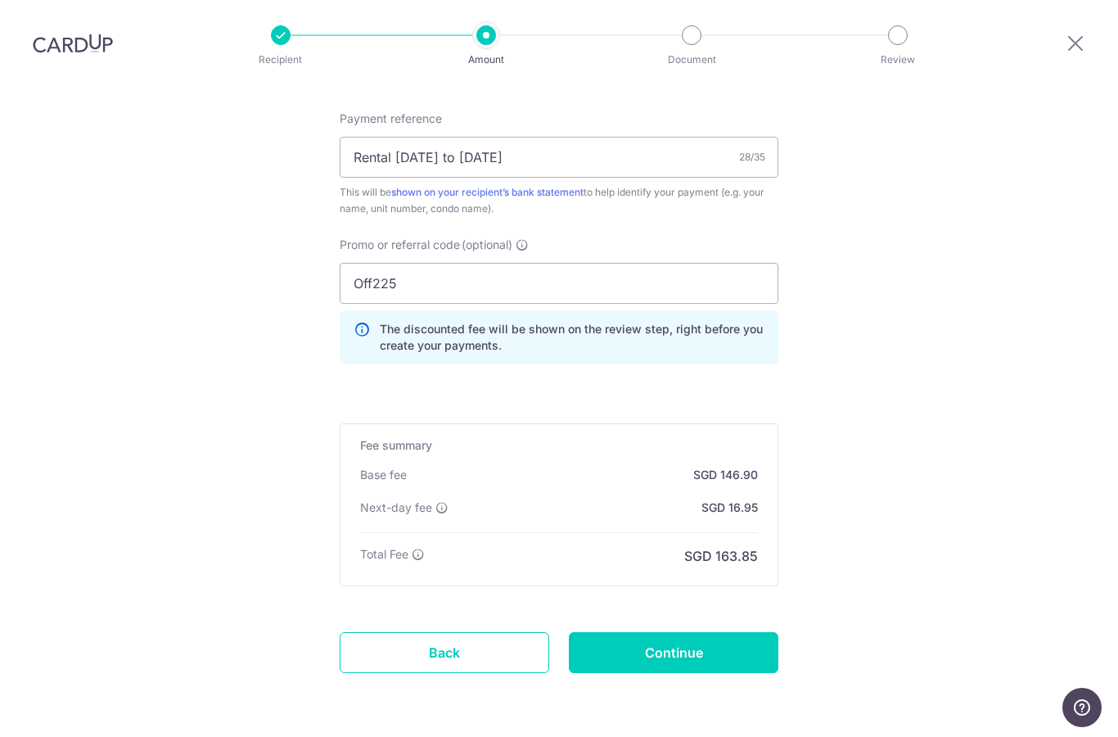
click at [694, 632] on input "Continue" at bounding box center [673, 652] width 209 height 41
type input "Create Schedule"
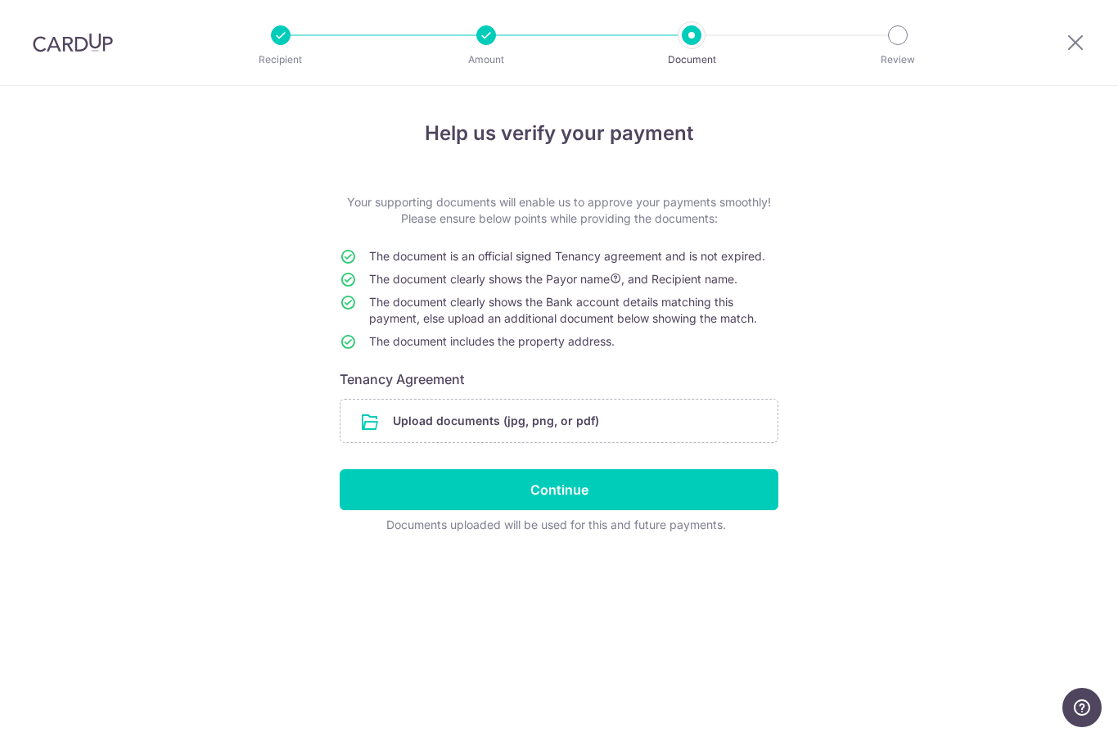
click at [589, 493] on input "Continue" at bounding box center [559, 489] width 439 height 41
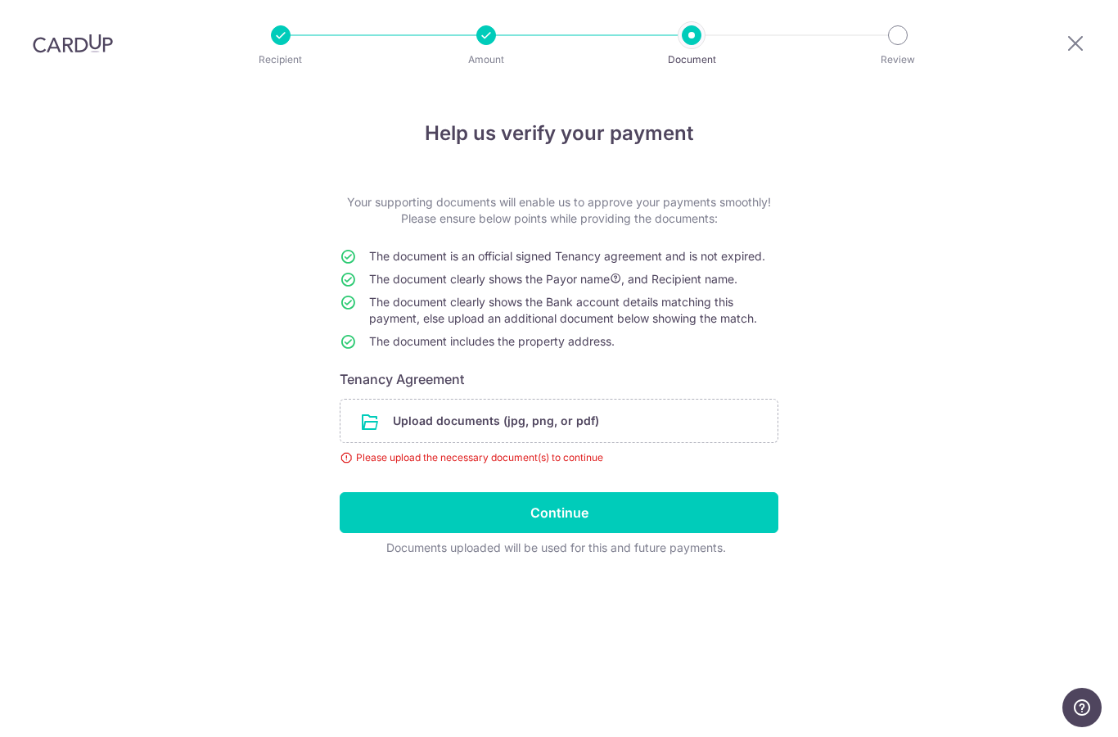
click at [370, 399] on input "file" at bounding box center [558, 420] width 437 height 43
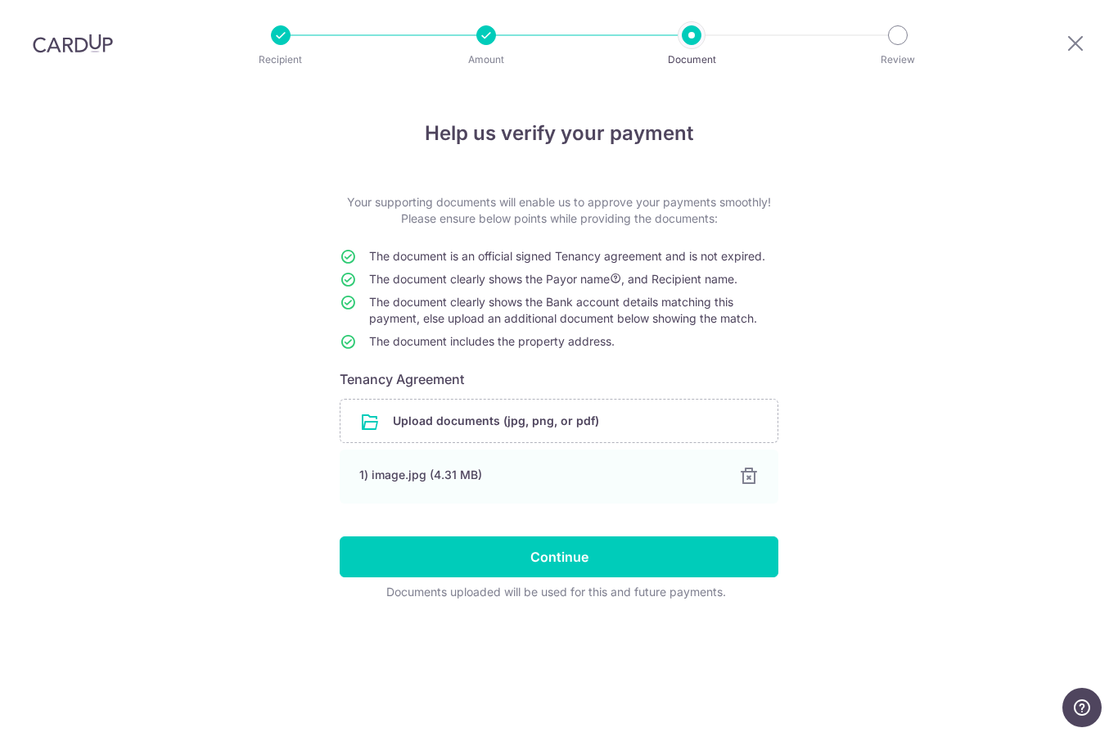
click at [567, 536] on input "Continue" at bounding box center [559, 556] width 439 height 41
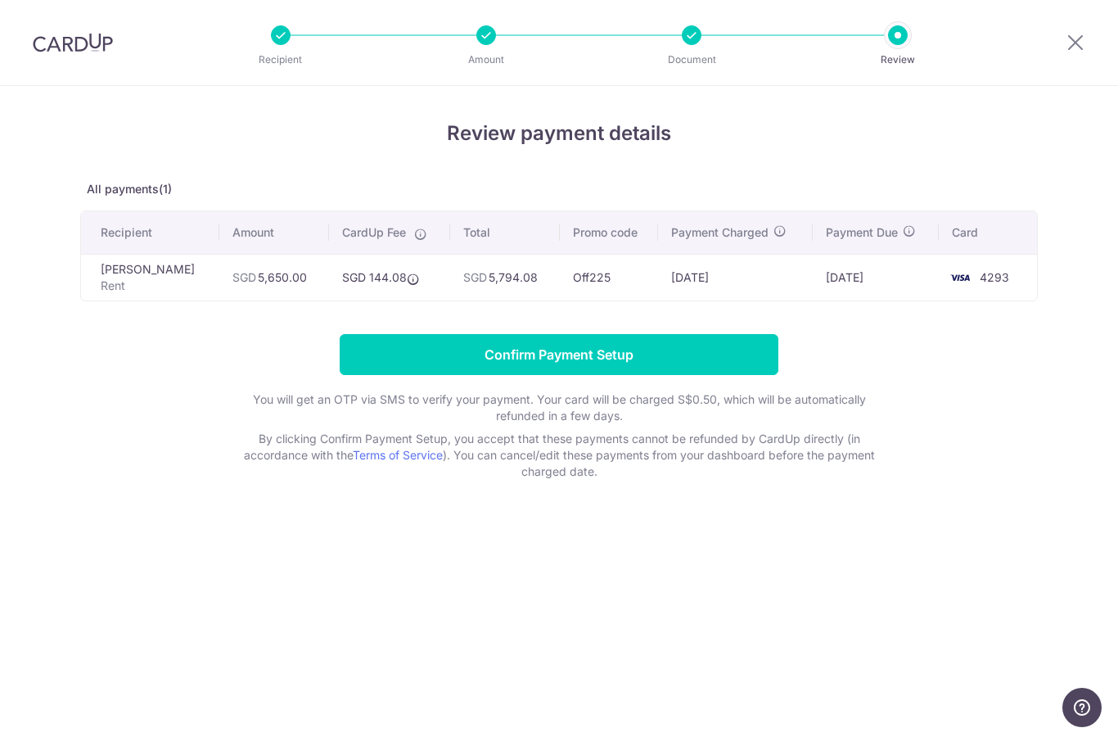
click at [580, 358] on input "Confirm Payment Setup" at bounding box center [559, 354] width 439 height 41
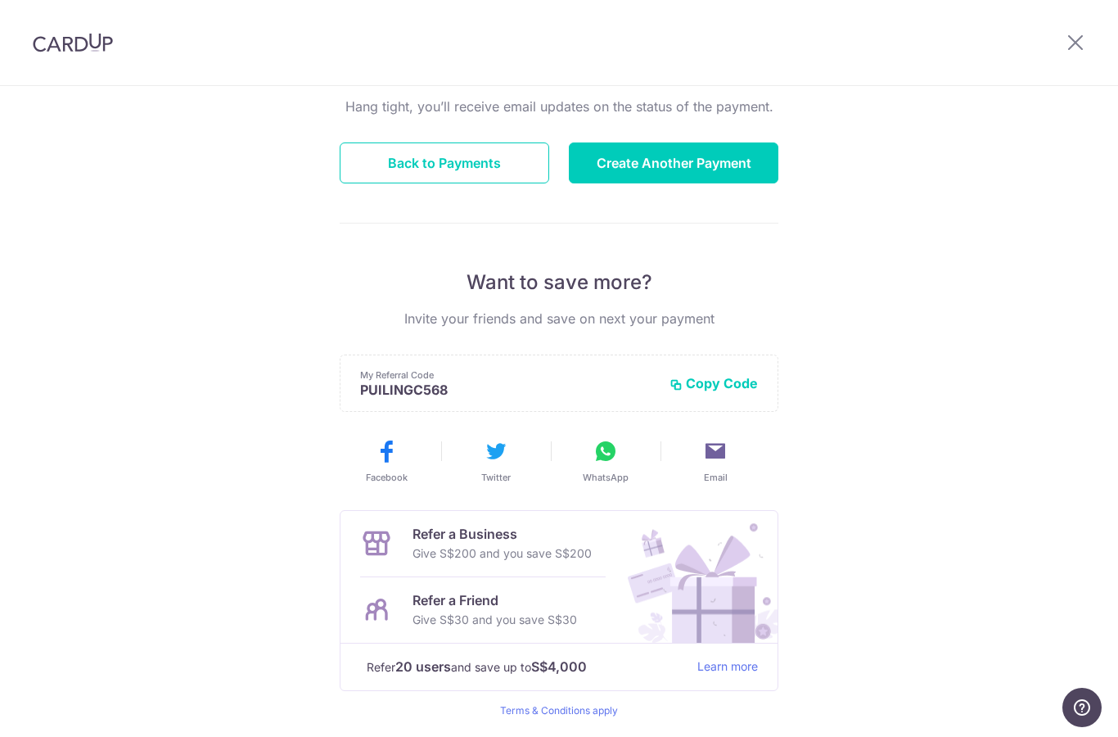
scroll to position [165, 0]
